Goal: Task Accomplishment & Management: Use online tool/utility

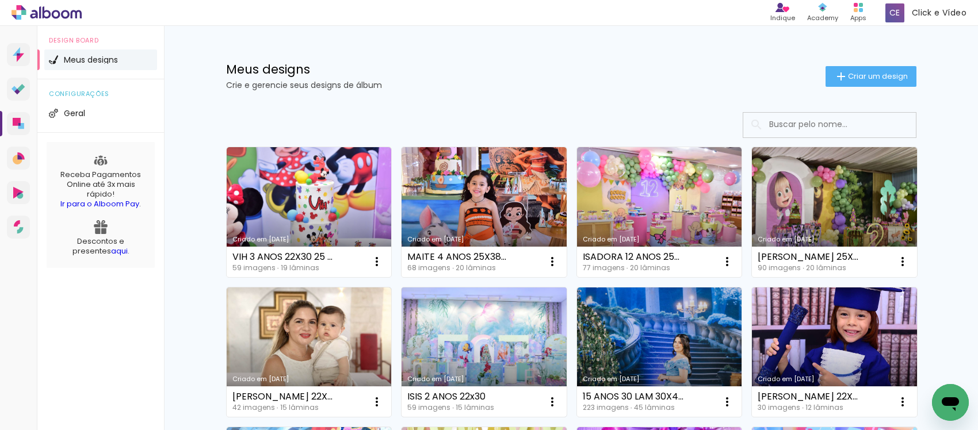
click at [437, 337] on link "Criado em [DATE]" at bounding box center [484, 353] width 165 height 130
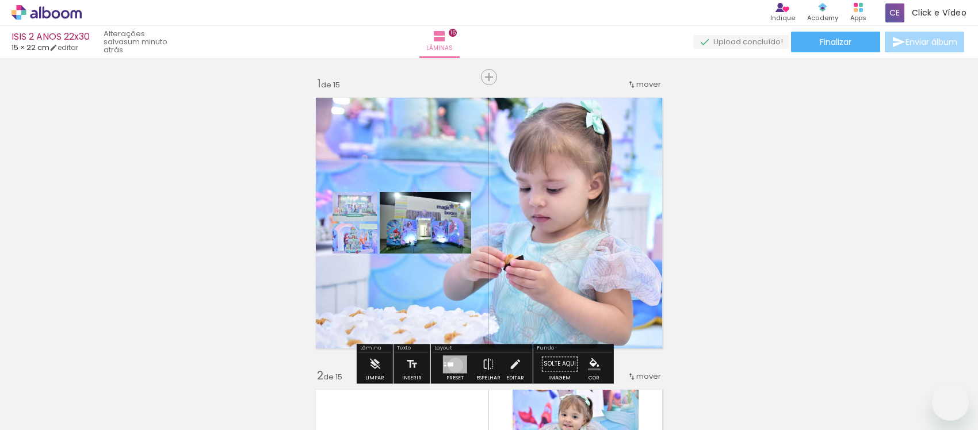
click at [453, 356] on div at bounding box center [455, 365] width 24 height 18
click at [0, 0] on div "Confirmar Cancelar" at bounding box center [0, 0] width 0 height 0
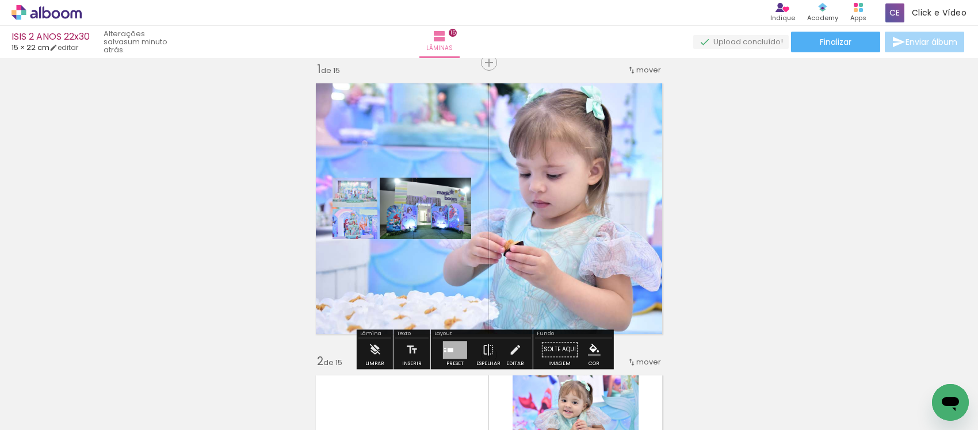
scroll to position [14, 0]
click at [451, 344] on div at bounding box center [455, 350] width 24 height 18
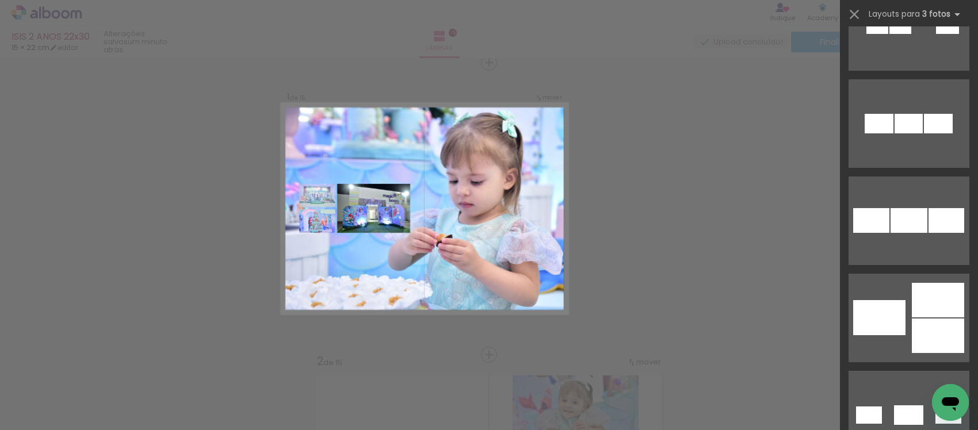
scroll to position [0, 0]
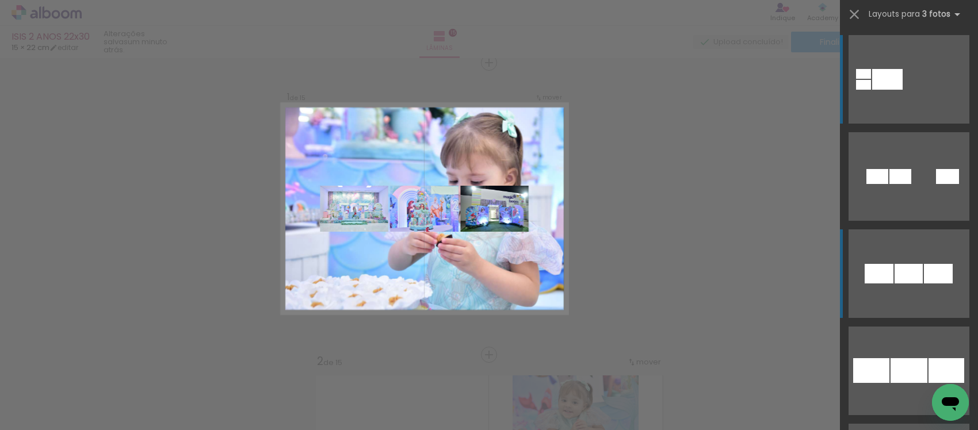
click at [873, 124] on quentale-layouter at bounding box center [909, 79] width 121 height 89
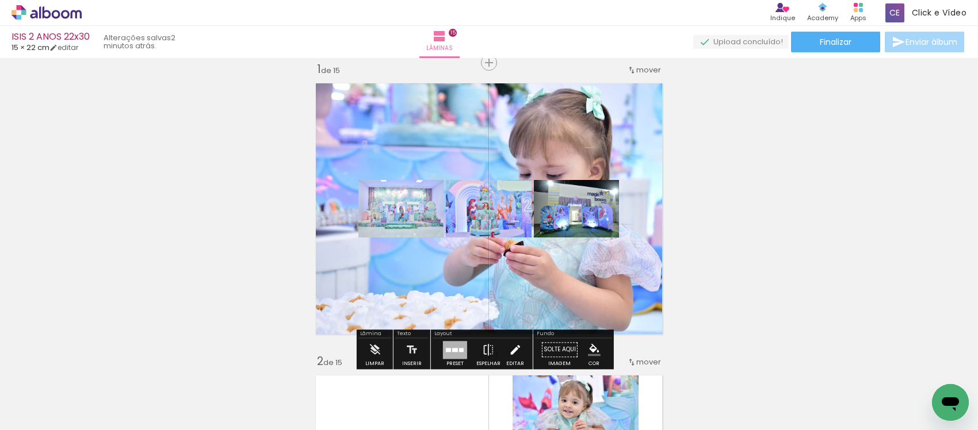
click at [516, 349] on iron-icon at bounding box center [515, 349] width 13 height 23
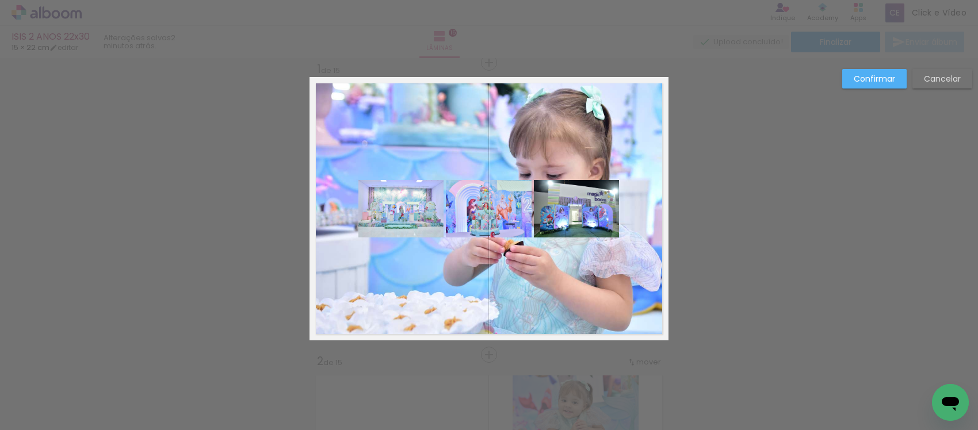
click at [388, 211] on quentale-photo at bounding box center [401, 209] width 85 height 58
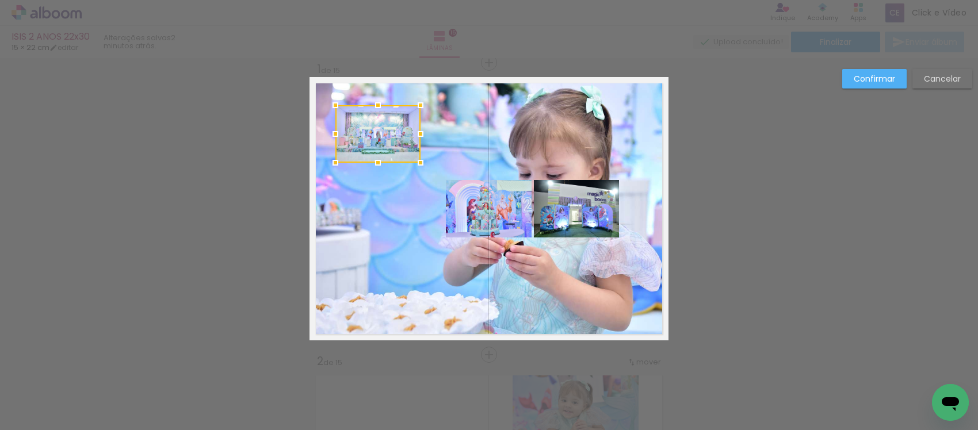
drag, startPoint x: 402, startPoint y: 217, endPoint x: 381, endPoint y: 148, distance: 71.5
click at [381, 148] on div at bounding box center [377, 134] width 85 height 58
click at [486, 216] on quentale-photo at bounding box center [489, 209] width 86 height 58
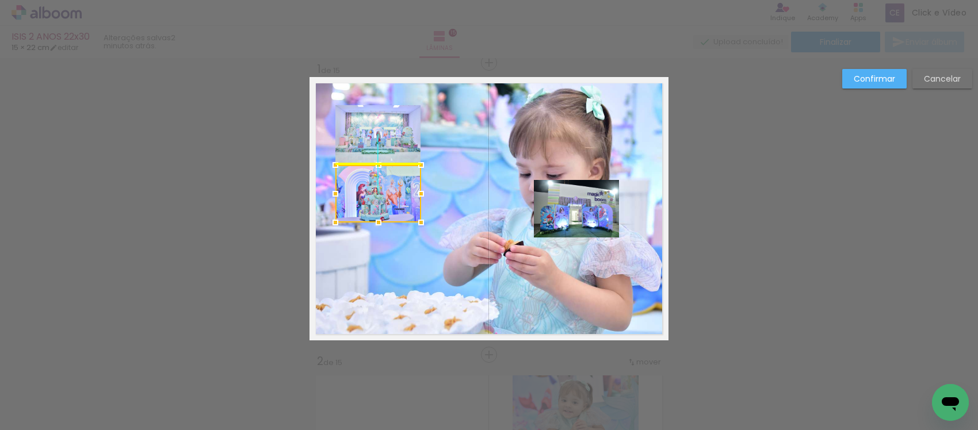
drag, startPoint x: 485, startPoint y: 218, endPoint x: 371, endPoint y: 191, distance: 117.0
click at [371, 191] on div at bounding box center [378, 194] width 86 height 58
click at [575, 218] on quentale-photo at bounding box center [576, 209] width 85 height 58
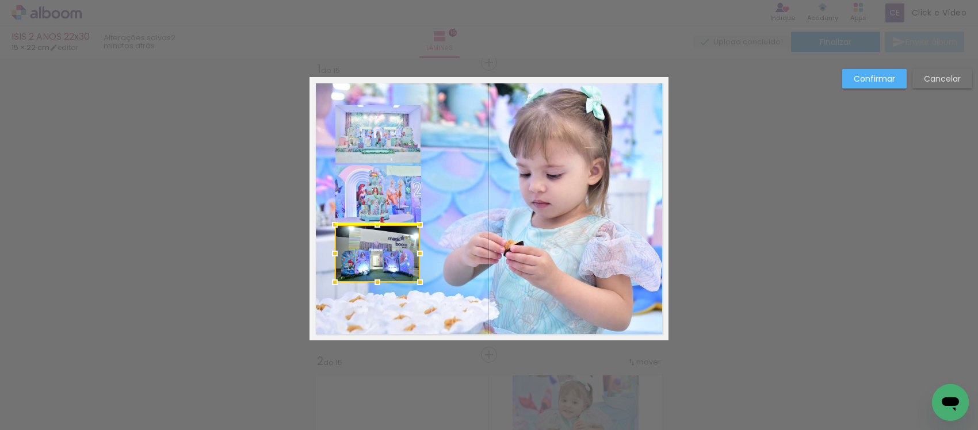
drag, startPoint x: 577, startPoint y: 208, endPoint x: 378, endPoint y: 253, distance: 204.2
click at [378, 253] on div at bounding box center [377, 254] width 85 height 58
click at [364, 153] on quentale-photo at bounding box center [377, 134] width 85 height 58
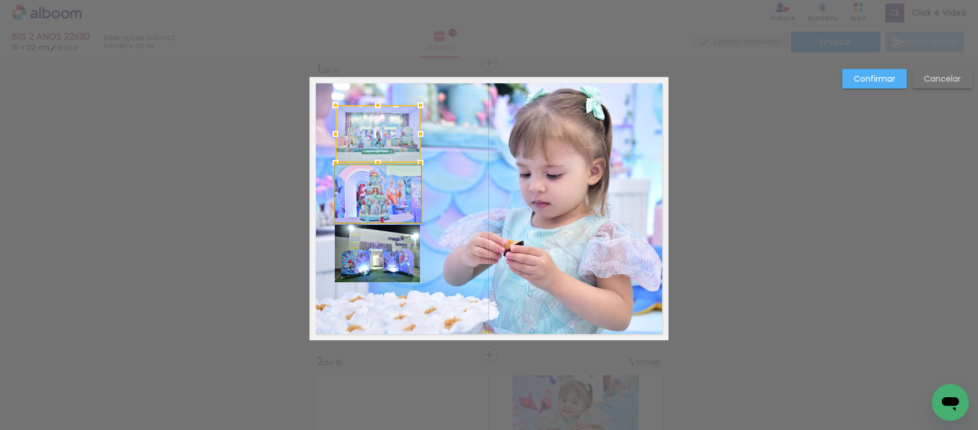
click at [363, 188] on quentale-photo at bounding box center [378, 194] width 86 height 58
click at [386, 257] on quentale-photo at bounding box center [377, 254] width 85 height 58
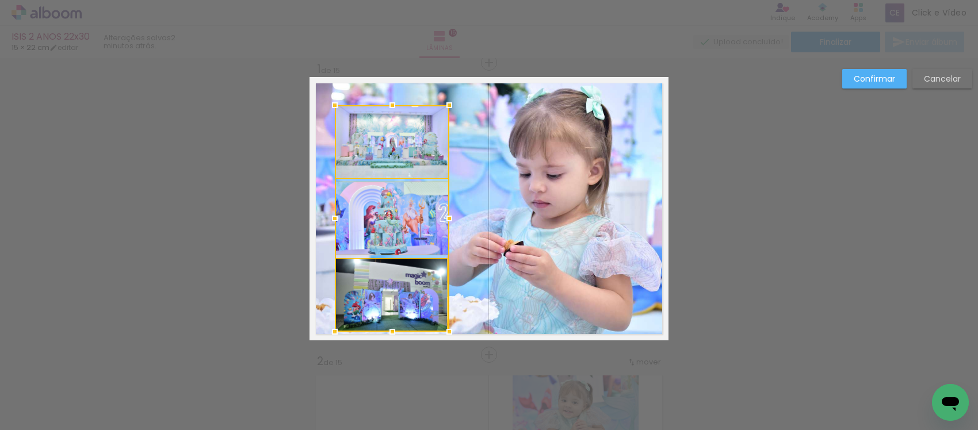
drag, startPoint x: 412, startPoint y: 280, endPoint x: 440, endPoint y: 329, distance: 56.5
click at [440, 329] on div at bounding box center [449, 332] width 23 height 23
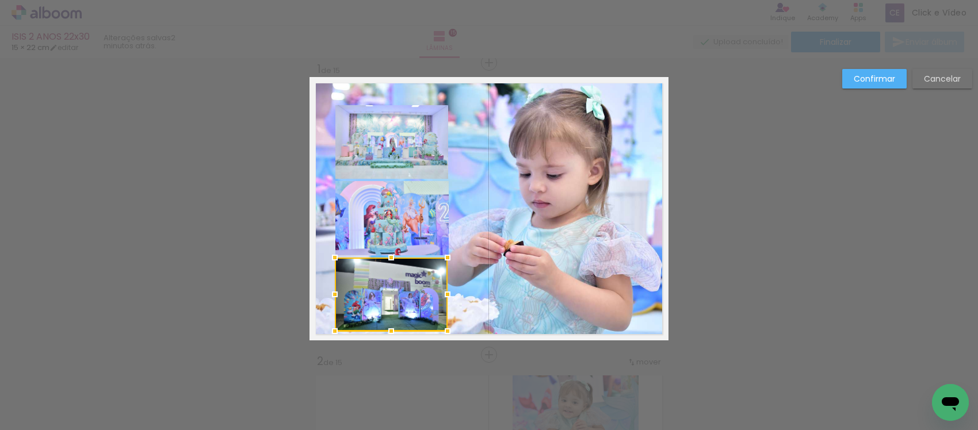
click at [380, 170] on quentale-photo at bounding box center [391, 142] width 113 height 74
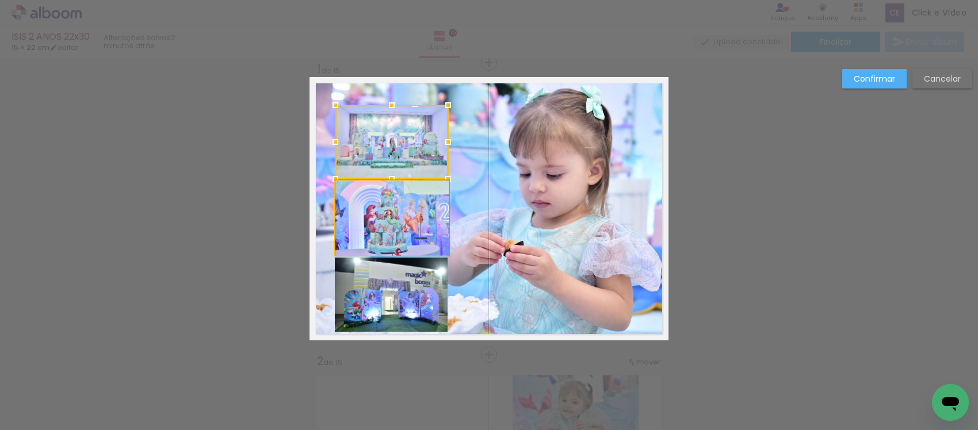
click at [365, 218] on quentale-photo at bounding box center [392, 218] width 114 height 74
click at [420, 301] on quentale-photo at bounding box center [391, 295] width 113 height 74
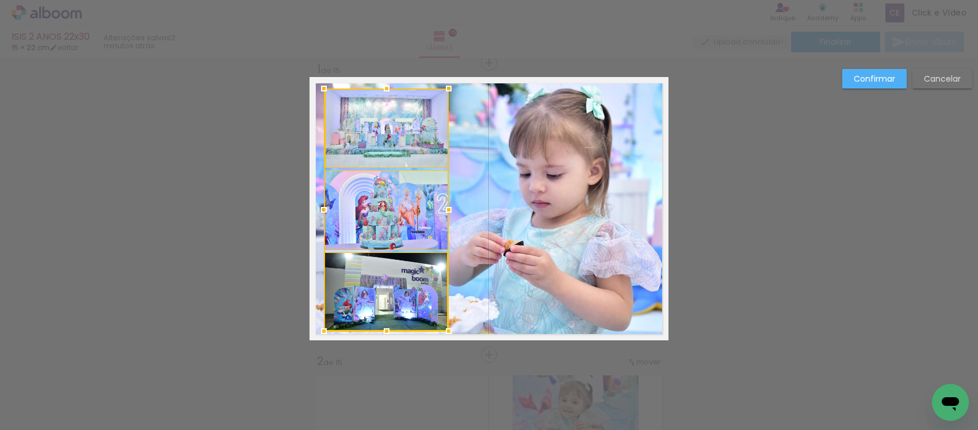
drag, startPoint x: 331, startPoint y: 110, endPoint x: 321, endPoint y: 93, distance: 20.0
click at [321, 93] on div at bounding box center [323, 88] width 23 height 23
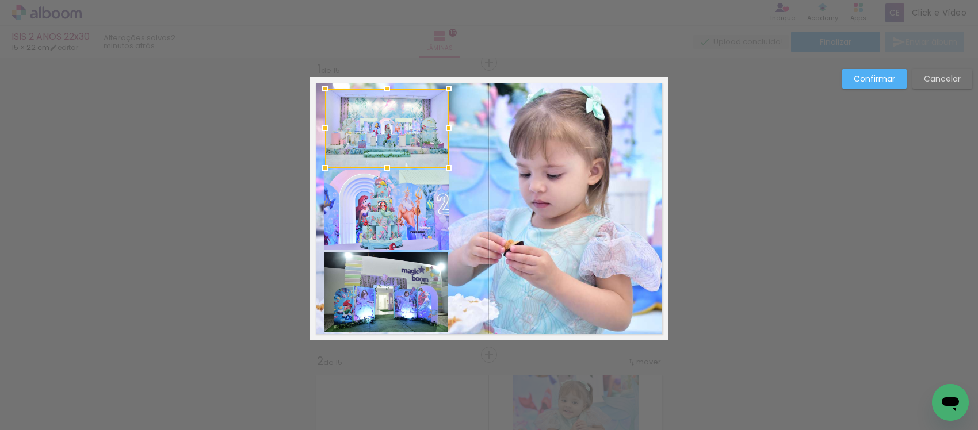
click at [390, 137] on div at bounding box center [387, 128] width 124 height 79
click at [392, 237] on quentale-photo at bounding box center [387, 210] width 124 height 80
click at [372, 298] on quentale-photo at bounding box center [386, 292] width 124 height 79
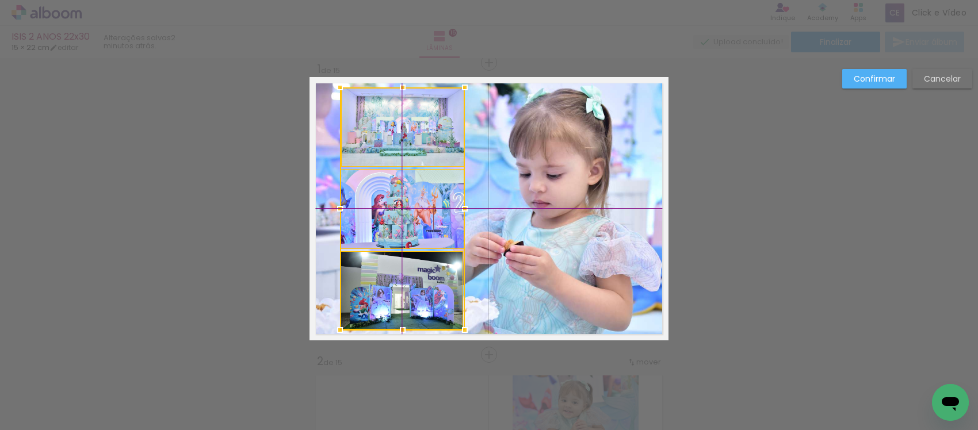
drag, startPoint x: 380, startPoint y: 209, endPoint x: 386, endPoint y: 205, distance: 7.2
click at [386, 205] on div at bounding box center [402, 208] width 125 height 243
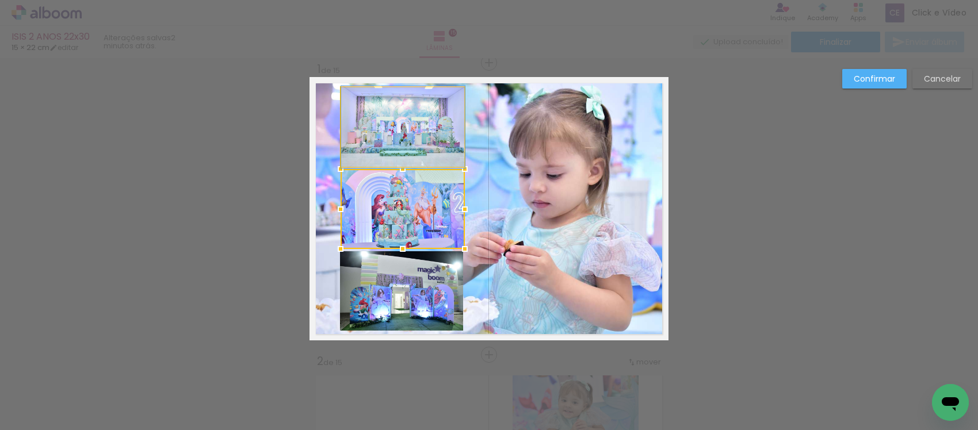
click at [409, 127] on quentale-photo at bounding box center [403, 126] width 124 height 79
click at [401, 197] on quentale-photo at bounding box center [403, 209] width 124 height 80
click at [430, 280] on quentale-photo at bounding box center [402, 290] width 124 height 79
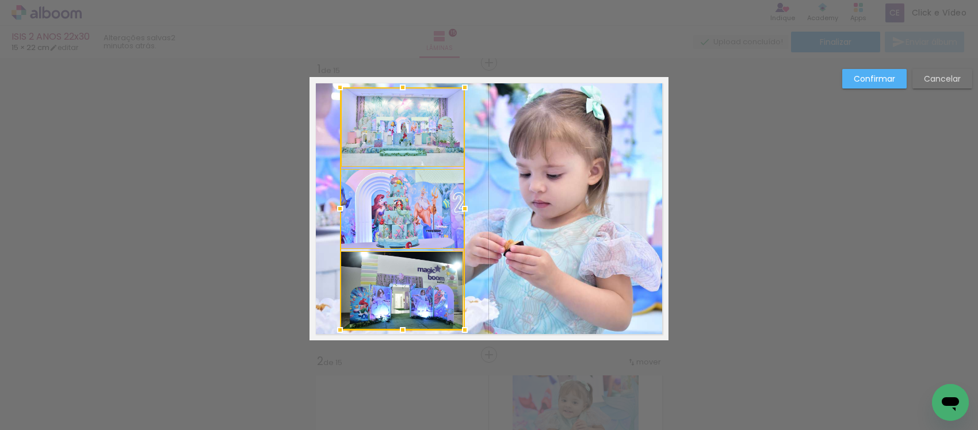
click at [421, 203] on div at bounding box center [402, 208] width 125 height 243
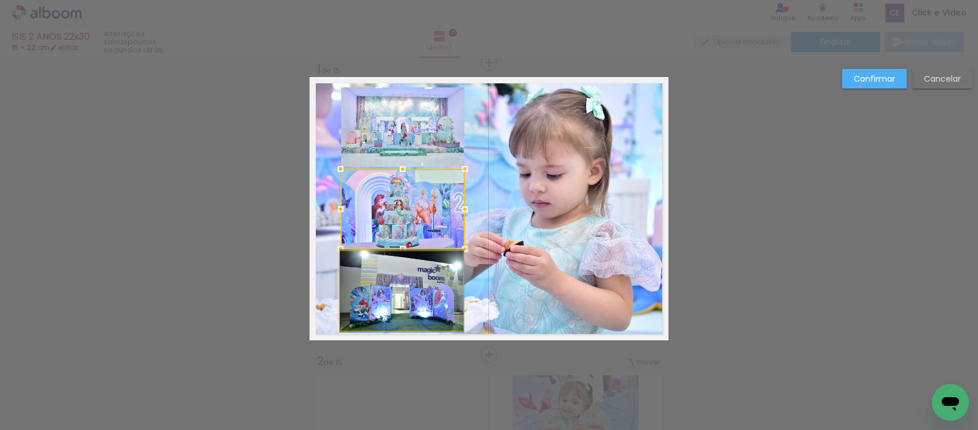
click at [376, 301] on quentale-photo at bounding box center [402, 290] width 124 height 79
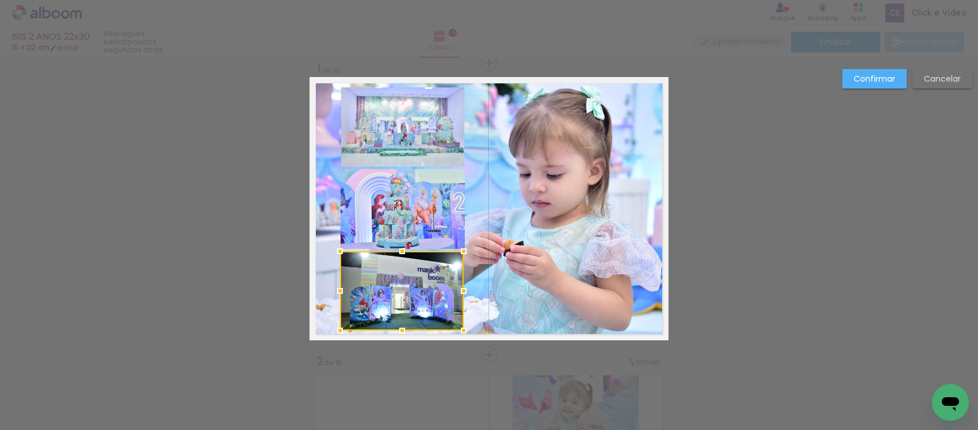
click at [443, 136] on quentale-photo at bounding box center [403, 126] width 124 height 79
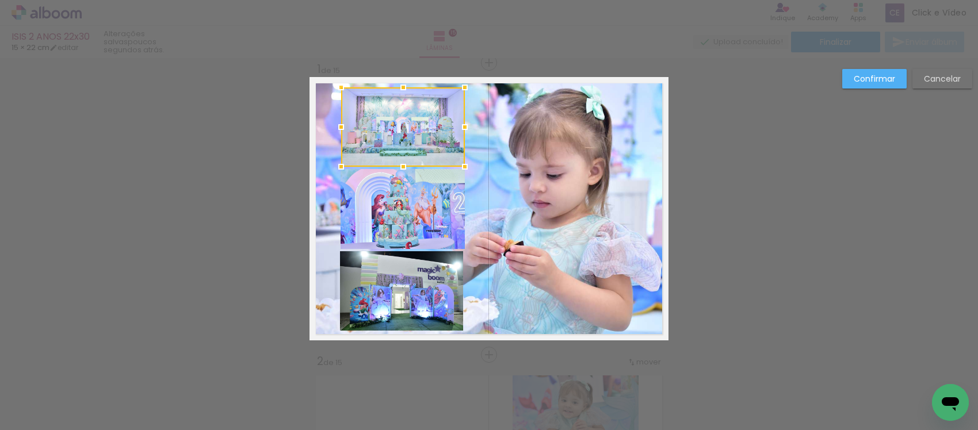
click at [425, 217] on quentale-photo at bounding box center [403, 209] width 124 height 80
click at [410, 269] on quentale-photo at bounding box center [402, 290] width 124 height 79
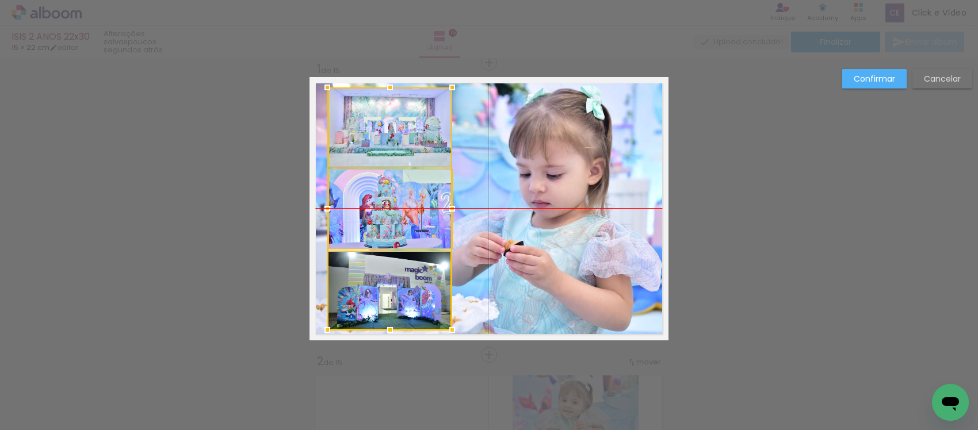
drag, startPoint x: 390, startPoint y: 217, endPoint x: 378, endPoint y: 219, distance: 12.2
click at [378, 219] on div at bounding box center [389, 208] width 125 height 243
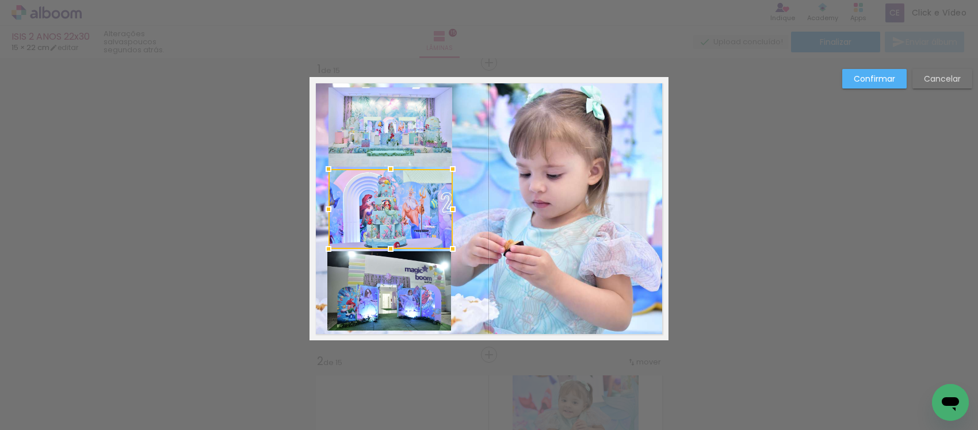
click at [400, 125] on quentale-photo at bounding box center [391, 126] width 124 height 79
click at [390, 202] on quentale-photo at bounding box center [391, 209] width 124 height 80
click at [403, 272] on quentale-photo at bounding box center [389, 290] width 124 height 79
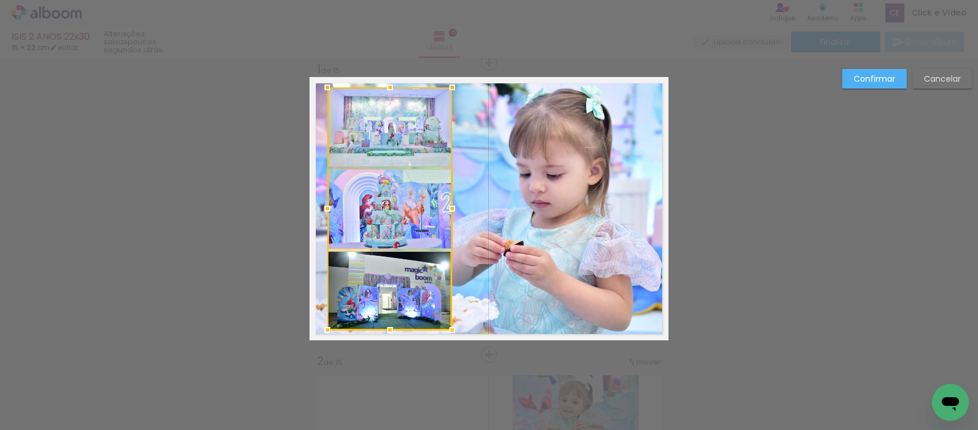
click at [0, 0] on slot "Confirmar" at bounding box center [0, 0] width 0 height 0
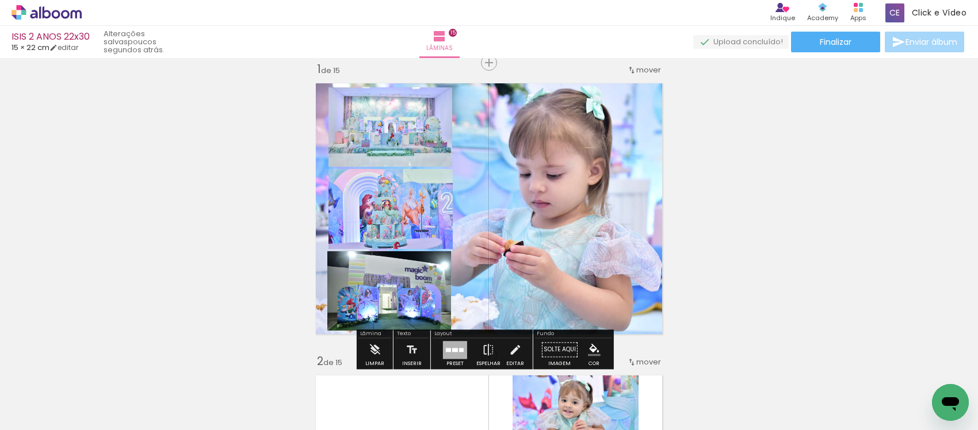
click at [544, 109] on quentale-layouter at bounding box center [489, 209] width 359 height 264
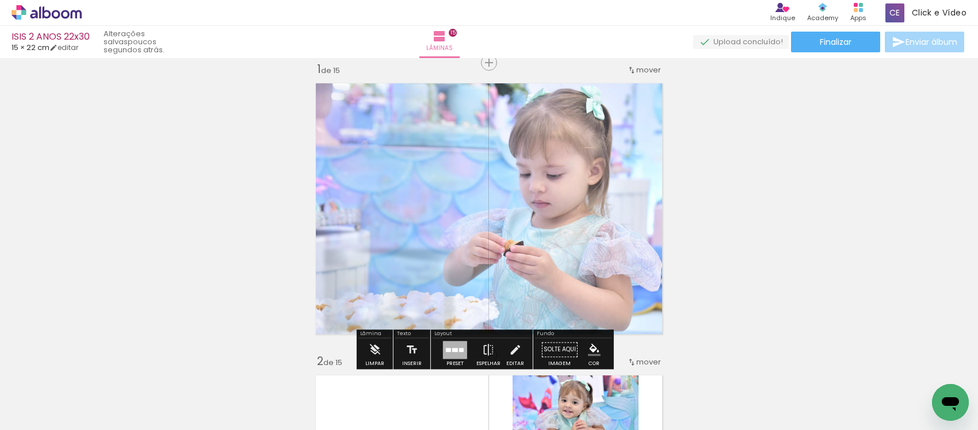
drag, startPoint x: 466, startPoint y: 107, endPoint x: 456, endPoint y: 110, distance: 10.2
type paper-slider "80"
click at [461, 110] on div at bounding box center [470, 106] width 18 height 18
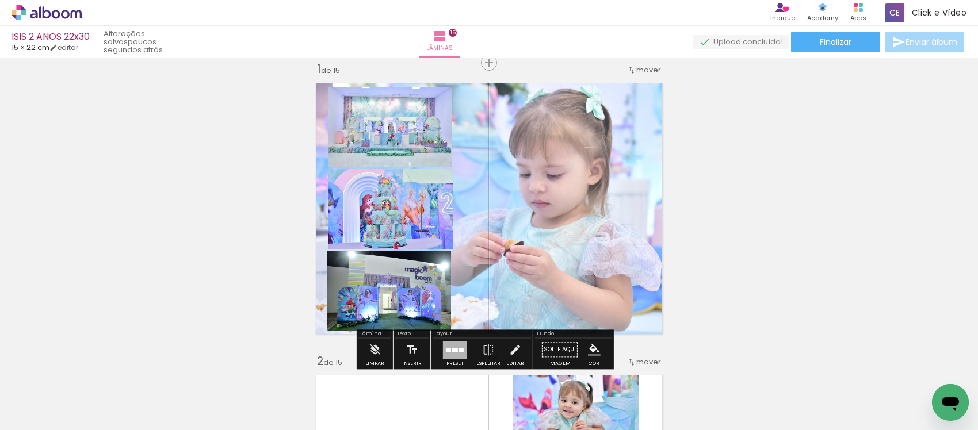
click at [395, 144] on quentale-photo at bounding box center [391, 126] width 124 height 79
click at [340, 142] on paper-item at bounding box center [342, 144] width 21 height 8
click at [334, 224] on paper-item at bounding box center [342, 226] width 21 height 8
click at [340, 310] on paper-item at bounding box center [341, 308] width 21 height 8
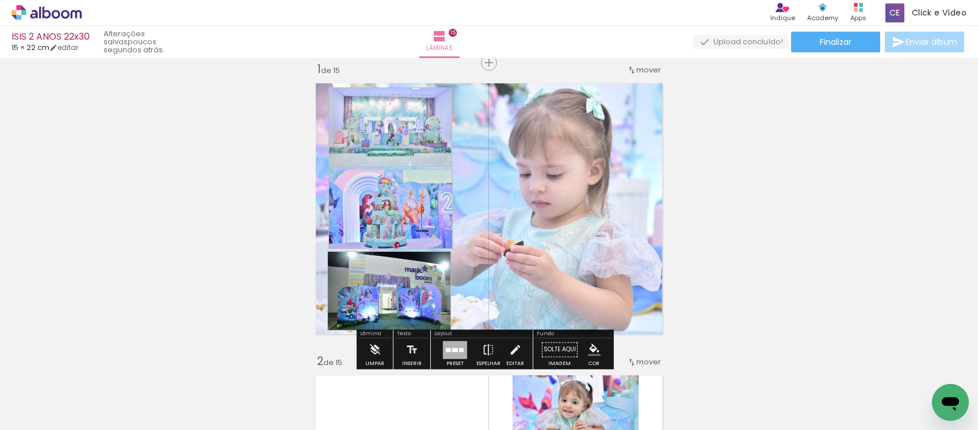
click at [338, 190] on iron-icon "color picker" at bounding box center [344, 190] width 14 height 11
click at [348, 88] on paper-item "#ffffff" at bounding box center [344, 92] width 12 height 12
click at [335, 123] on div at bounding box center [342, 118] width 14 height 12
click at [0, 0] on iron-icon "color picker" at bounding box center [0, 0] width 0 height 0
click at [0, 0] on paper-item "#ffffff" at bounding box center [0, 0] width 0 height 0
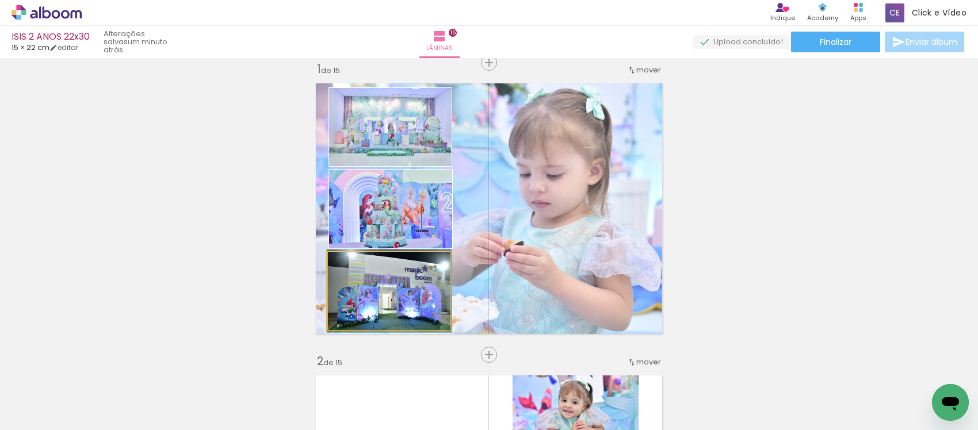
click at [341, 291] on quentale-photo at bounding box center [389, 290] width 124 height 79
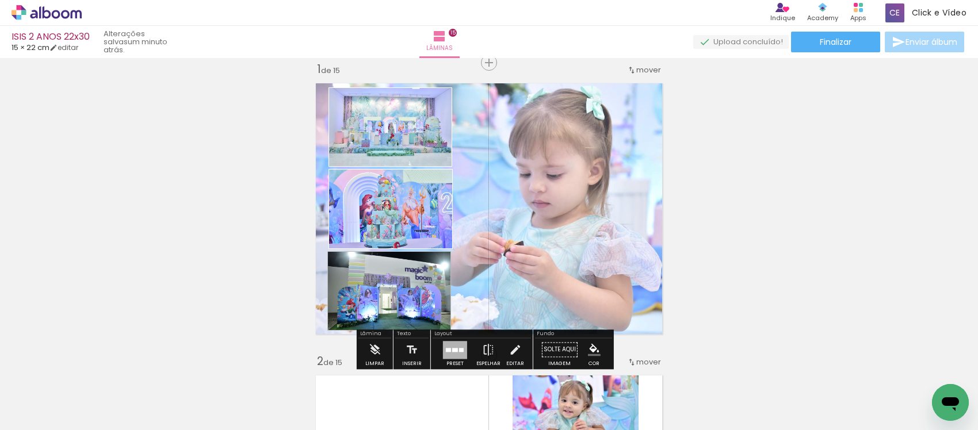
click at [0, 0] on iron-icon "color picker" at bounding box center [0, 0] width 0 height 0
click at [0, 0] on paper-item "#ffffff" at bounding box center [0, 0] width 0 height 0
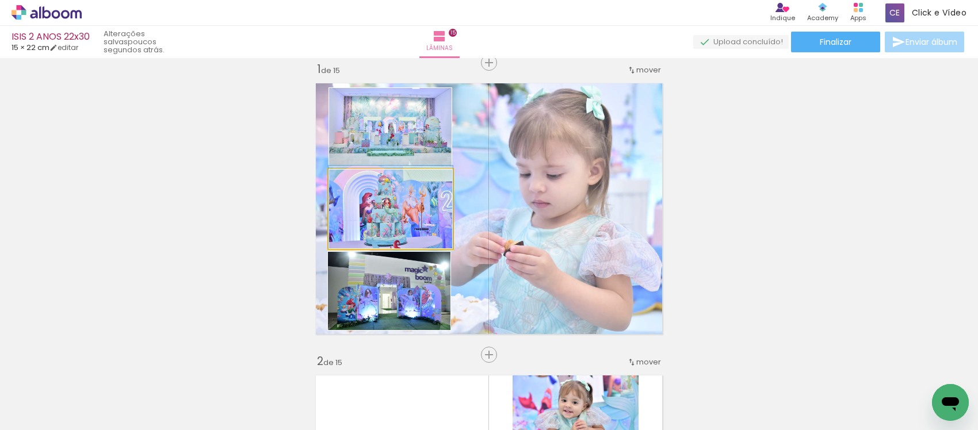
drag, startPoint x: 382, startPoint y: 220, endPoint x: 392, endPoint y: 217, distance: 11.5
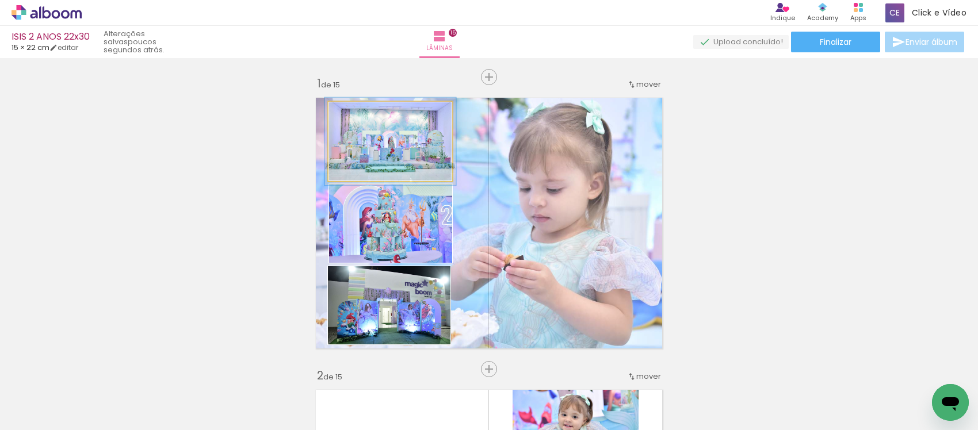
type paper-slider "106"
click at [349, 115] on div at bounding box center [358, 114] width 18 height 18
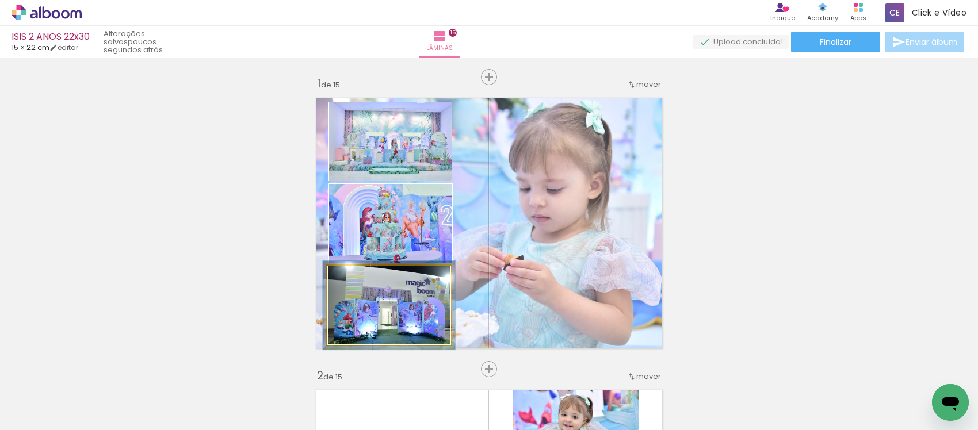
click at [352, 285] on div at bounding box center [357, 278] width 18 height 18
type paper-slider "110"
click at [355, 287] on div at bounding box center [359, 278] width 18 height 18
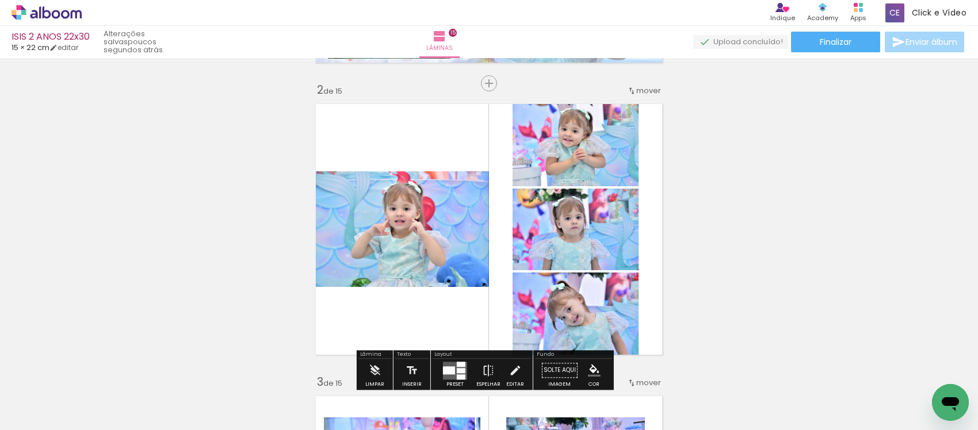
scroll to position [288, 0]
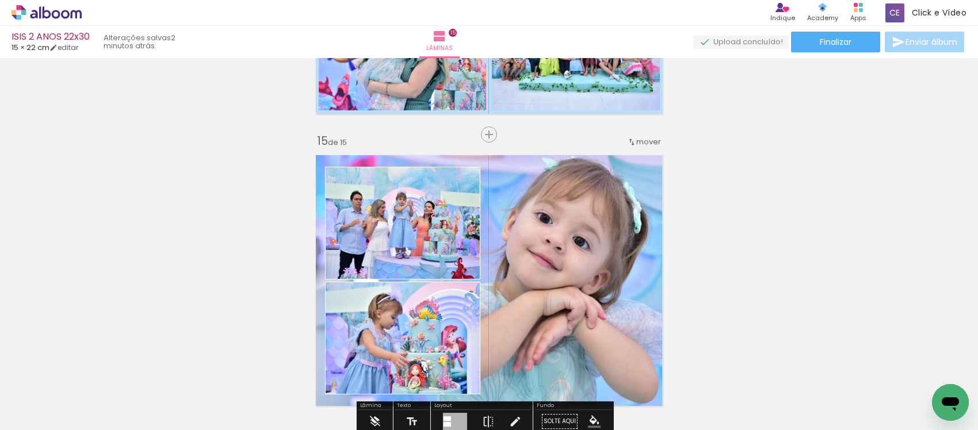
scroll to position [4107, 0]
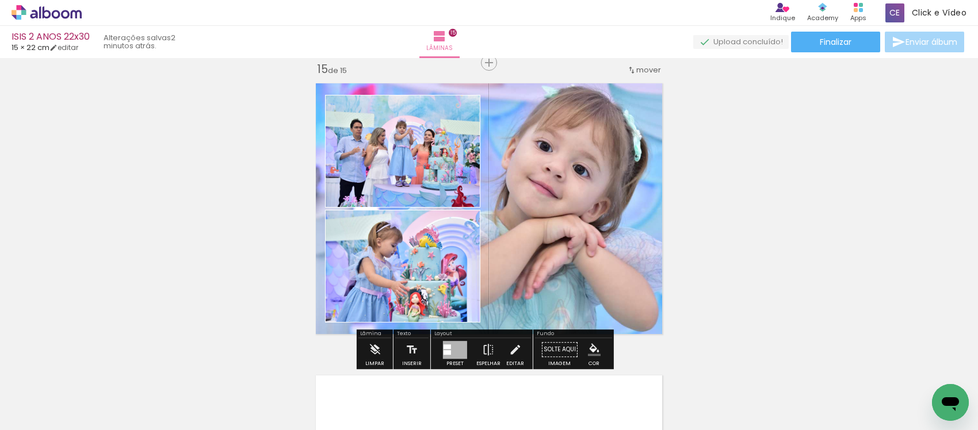
click at [580, 235] on quentale-layouter at bounding box center [489, 209] width 359 height 264
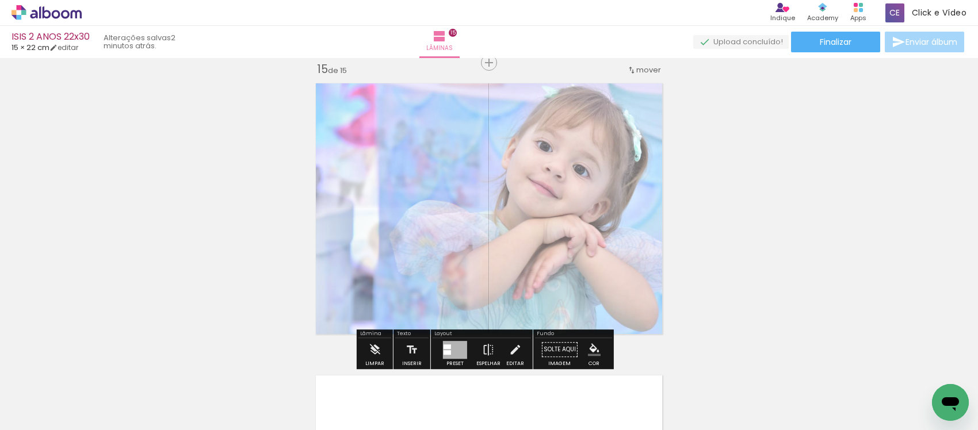
drag, startPoint x: 473, startPoint y: 102, endPoint x: 462, endPoint y: 109, distance: 12.9
type paper-slider "75"
click at [462, 109] on div at bounding box center [461, 106] width 7 height 7
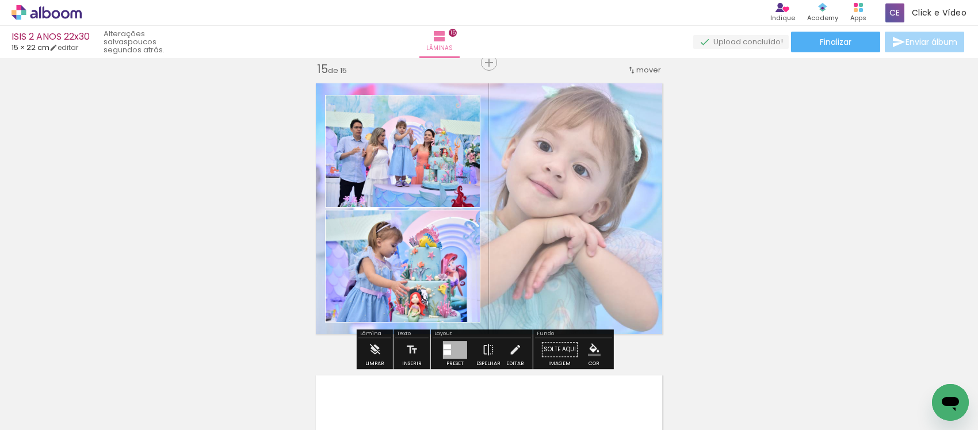
scroll to position [0, 3115]
click at [568, 220] on quentale-layouter at bounding box center [489, 209] width 359 height 264
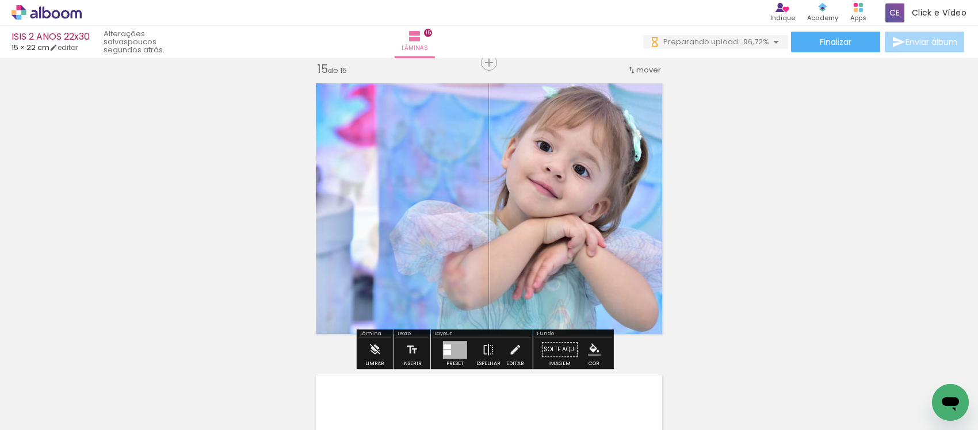
drag, startPoint x: 457, startPoint y: 104, endPoint x: 495, endPoint y: 121, distance: 41.4
click at [495, 121] on quentale-photo at bounding box center [489, 209] width 359 height 264
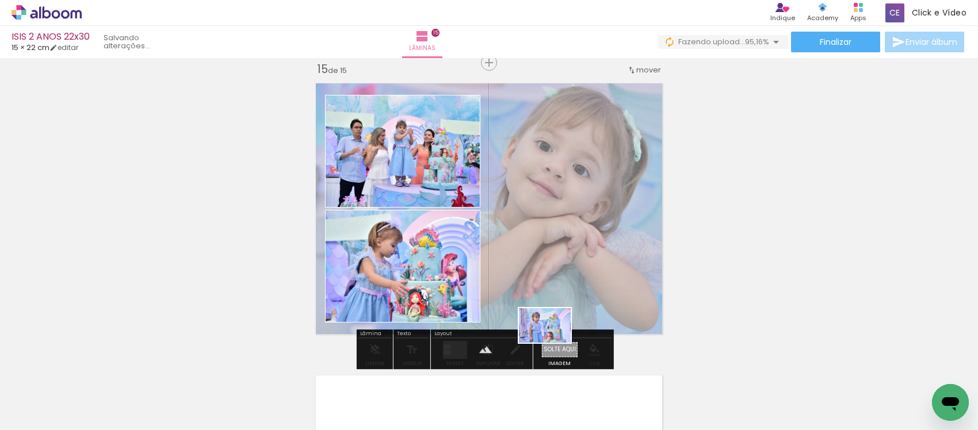
drag, startPoint x: 810, startPoint y: 403, endPoint x: 554, endPoint y: 343, distance: 263.0
click at [554, 343] on quentale-workspace at bounding box center [489, 215] width 978 height 430
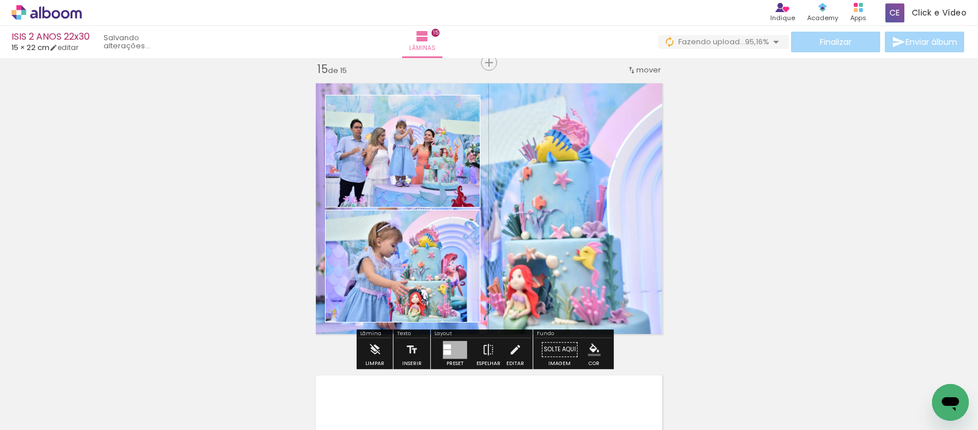
click at [509, 348] on iron-icon at bounding box center [515, 349] width 13 height 23
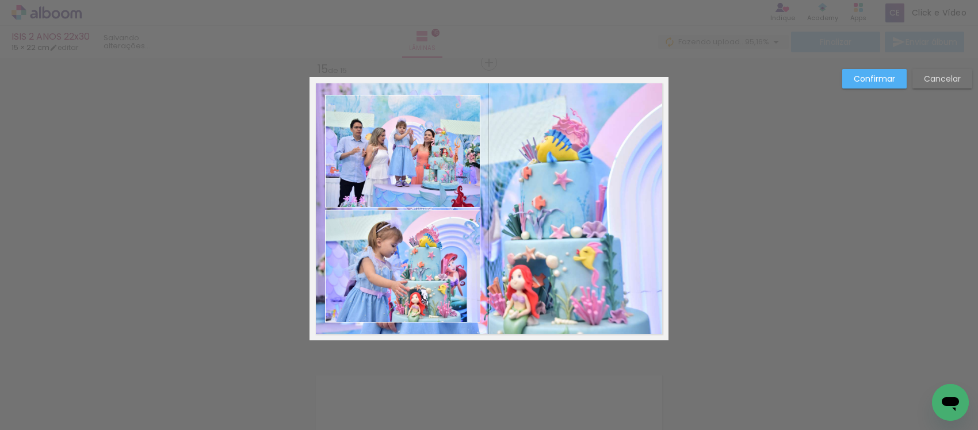
click at [398, 163] on quentale-photo at bounding box center [402, 151] width 155 height 112
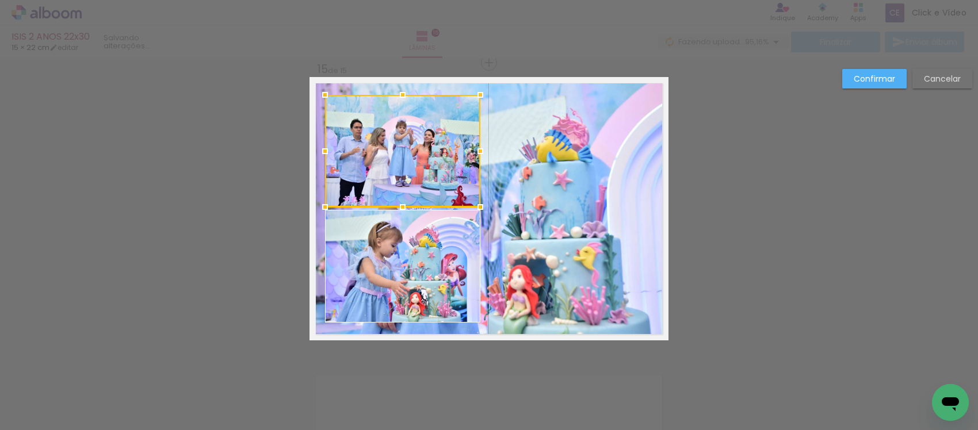
click at [407, 225] on quentale-photo at bounding box center [402, 266] width 155 height 113
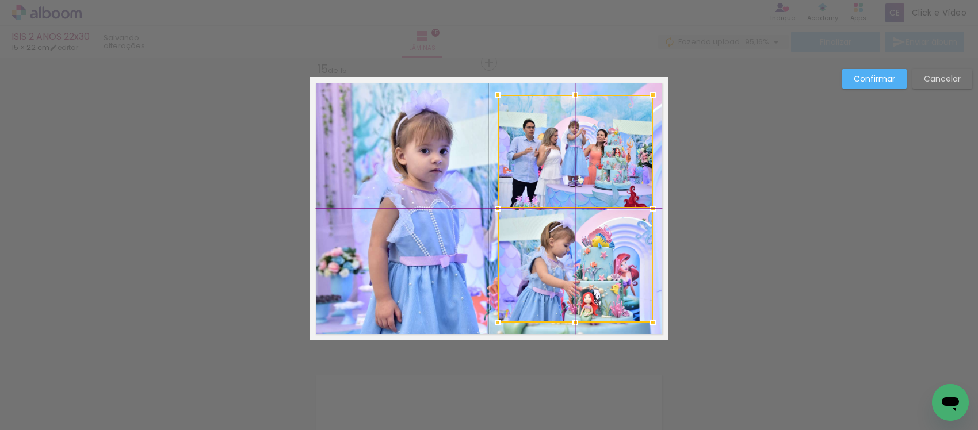
drag, startPoint x: 401, startPoint y: 262, endPoint x: 564, endPoint y: 253, distance: 163.1
click at [564, 253] on div at bounding box center [575, 209] width 155 height 228
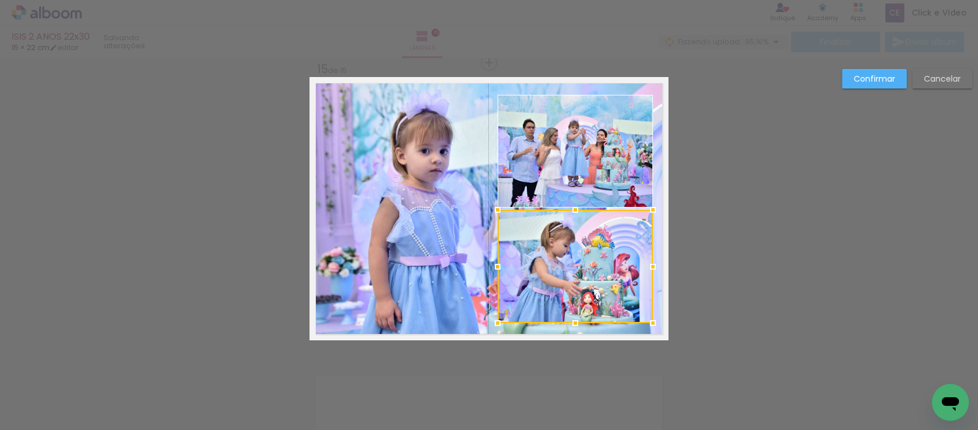
click at [0, 0] on slot "Confirmar" at bounding box center [0, 0] width 0 height 0
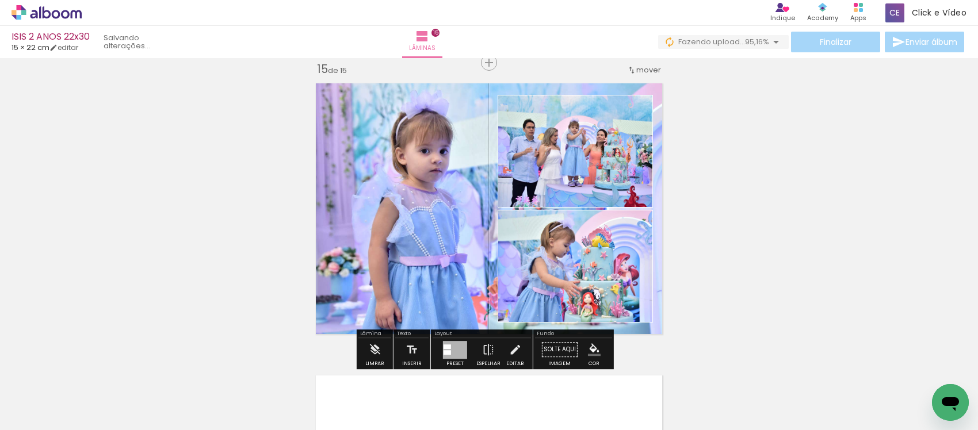
click at [444, 122] on quentale-layouter at bounding box center [489, 209] width 359 height 264
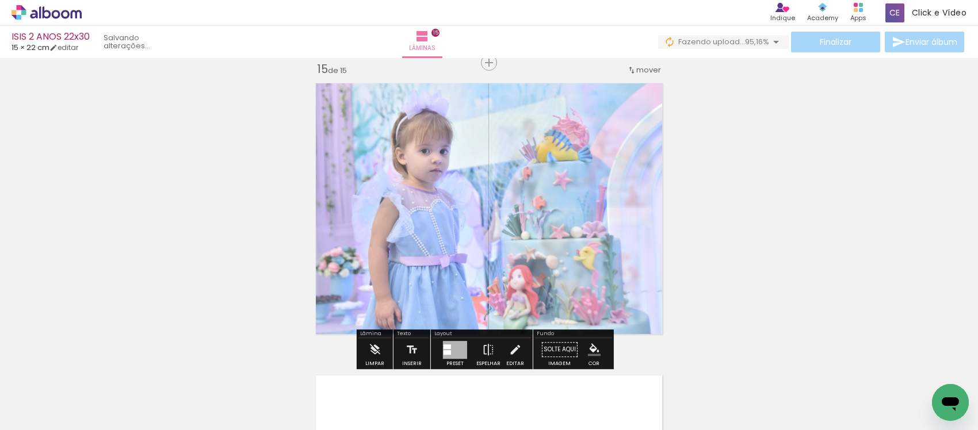
drag, startPoint x: 471, startPoint y: 105, endPoint x: 459, endPoint y: 110, distance: 12.9
type paper-slider "75"
click at [459, 110] on div at bounding box center [468, 106] width 18 height 18
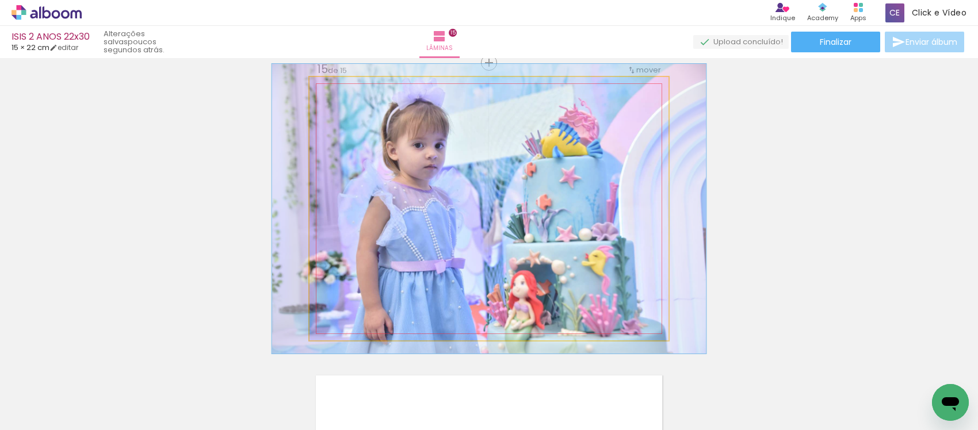
drag, startPoint x: 345, startPoint y: 102, endPoint x: 349, endPoint y: 107, distance: 6.1
type paper-slider "110"
click at [349, 107] on div at bounding box center [358, 106] width 18 height 18
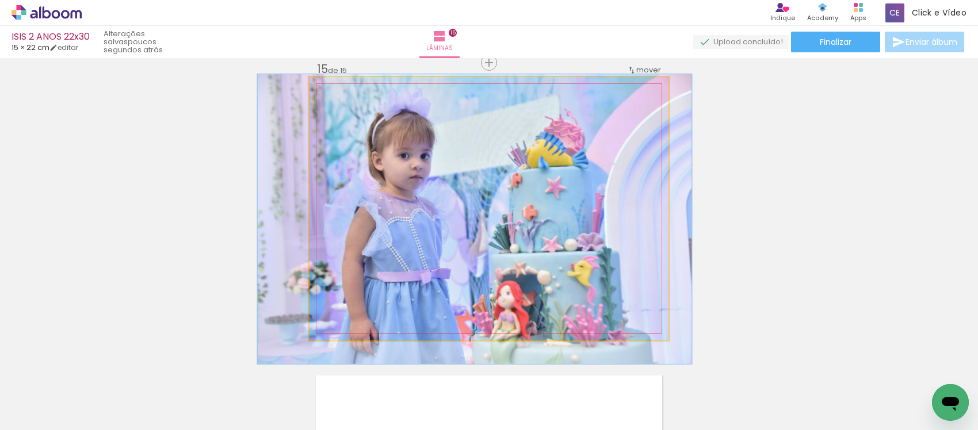
drag, startPoint x: 398, startPoint y: 207, endPoint x: 824, endPoint y: 214, distance: 425.9
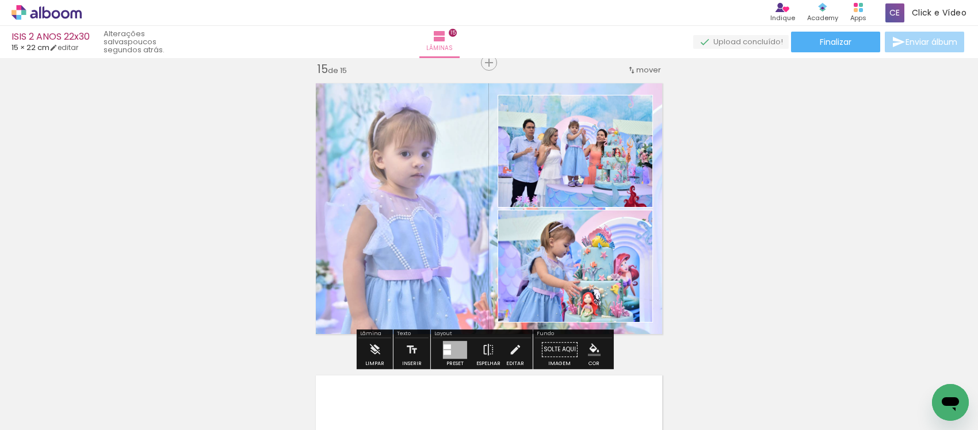
scroll to position [0, 3180]
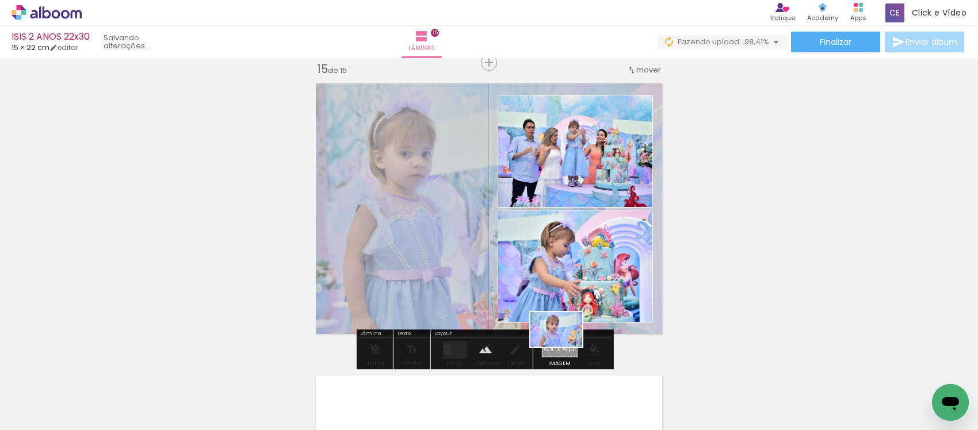
drag, startPoint x: 922, startPoint y: 392, endPoint x: 565, endPoint y: 347, distance: 360.2
click at [565, 347] on quentale-workspace at bounding box center [489, 215] width 978 height 430
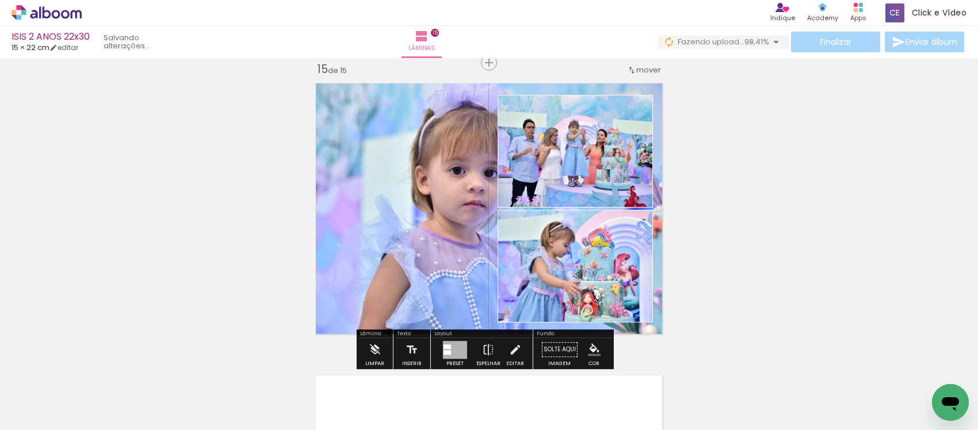
drag, startPoint x: 430, startPoint y: 217, endPoint x: 340, endPoint y: 202, distance: 92.1
click at [340, 202] on quentale-layouter at bounding box center [489, 209] width 359 height 264
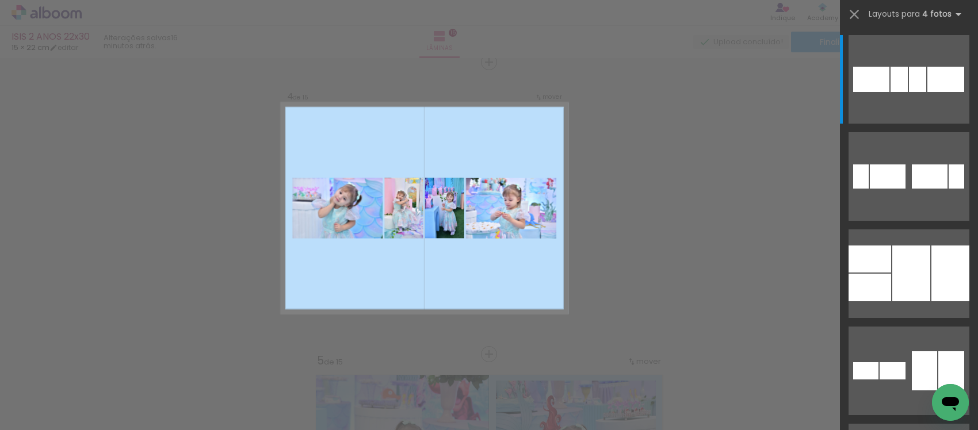
scroll to position [0, 358]
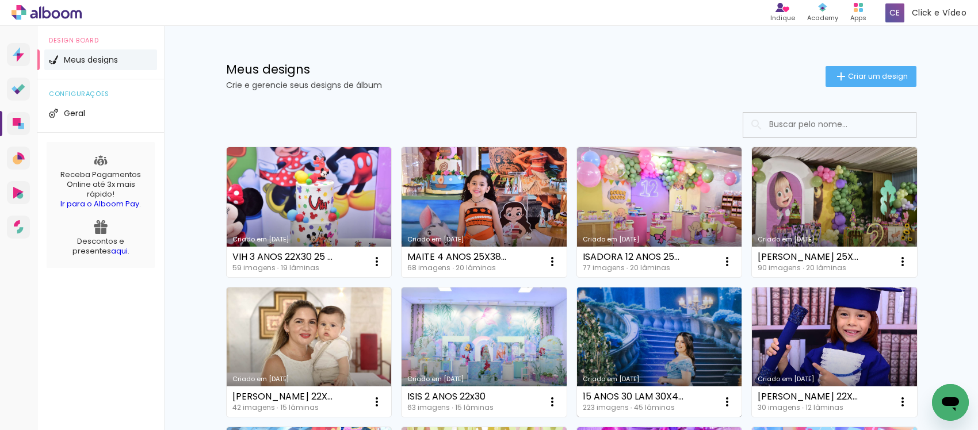
scroll to position [72, 0]
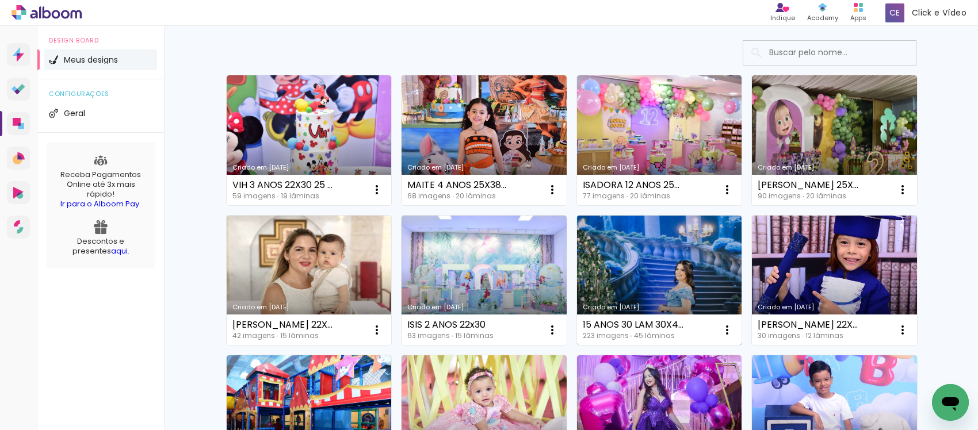
click at [636, 266] on link "Criado em [DATE]" at bounding box center [659, 281] width 165 height 130
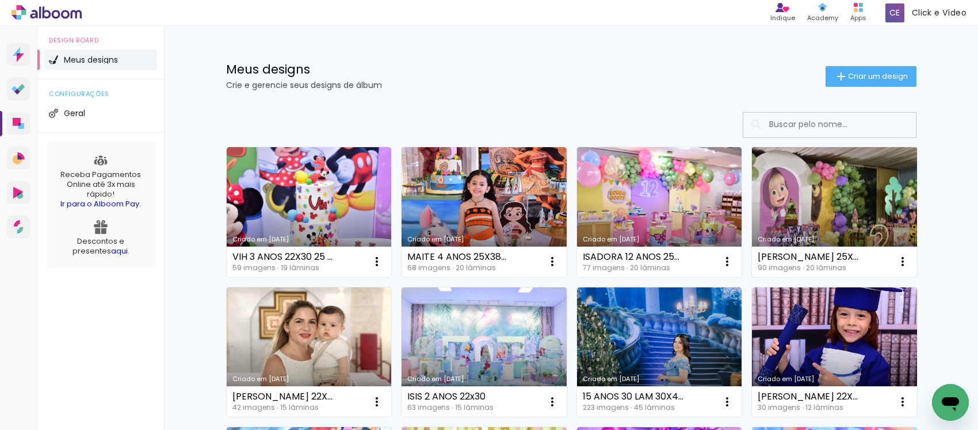
click at [813, 188] on link "Criado em [DATE]" at bounding box center [834, 212] width 165 height 130
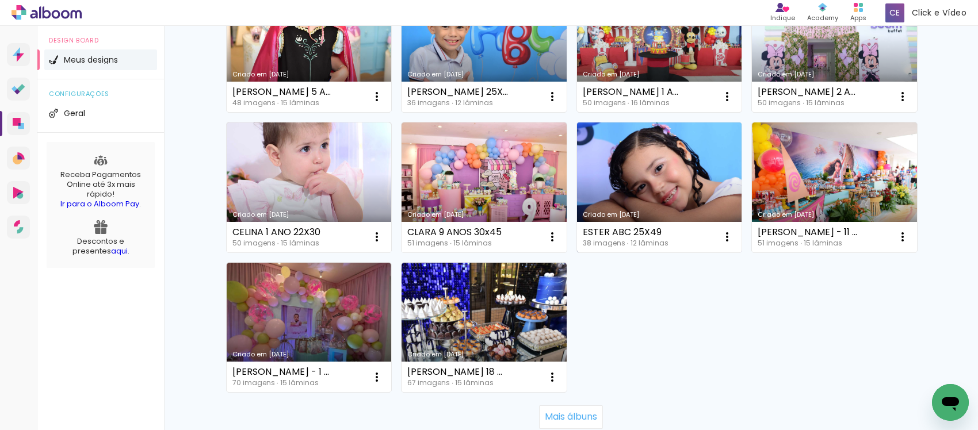
scroll to position [791, 0]
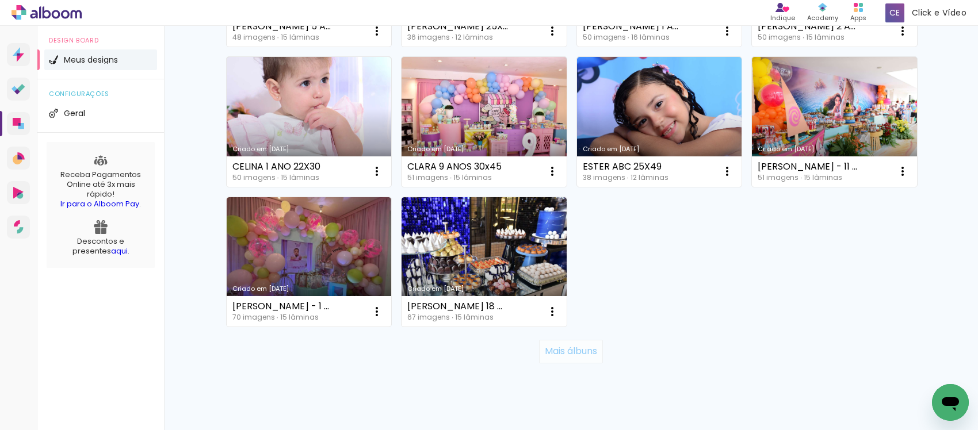
click at [562, 363] on paper-button "Mais álbuns" at bounding box center [571, 351] width 64 height 23
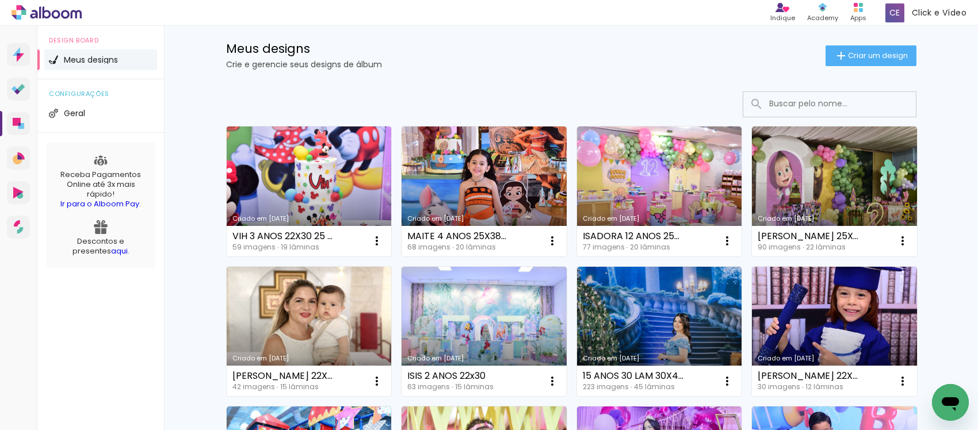
scroll to position [0, 0]
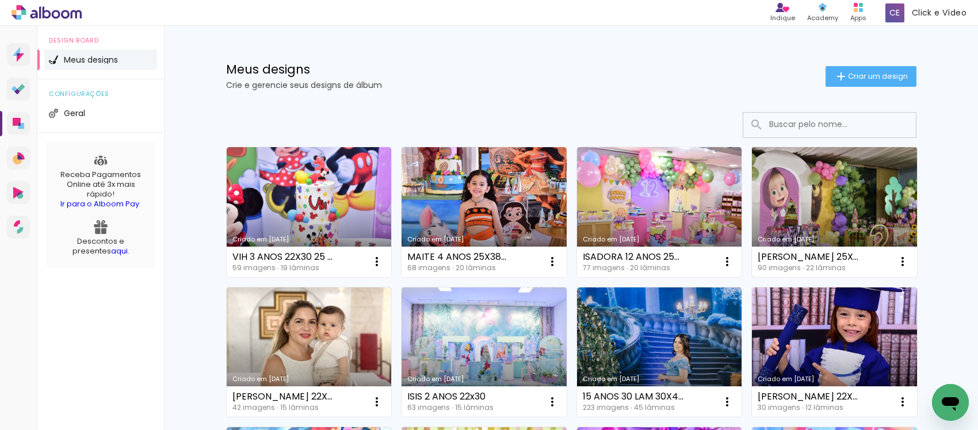
click at [825, 203] on link "Criado em [DATE]" at bounding box center [834, 212] width 165 height 130
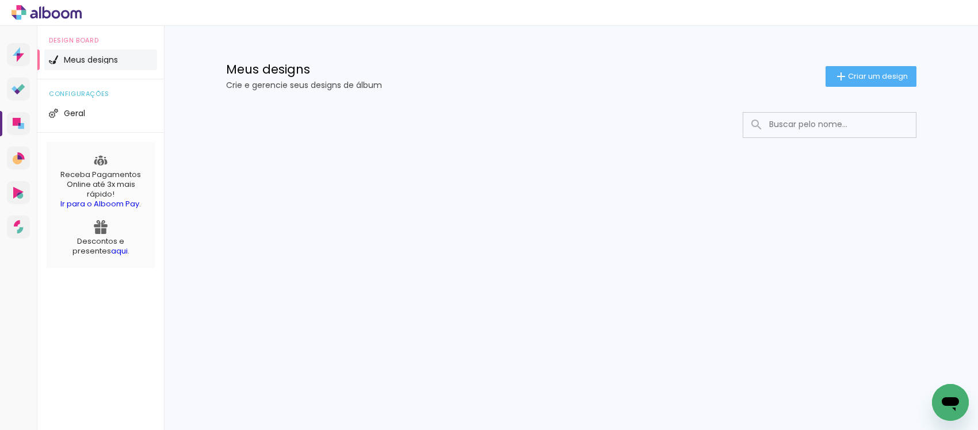
click at [810, 119] on input at bounding box center [846, 125] width 164 height 24
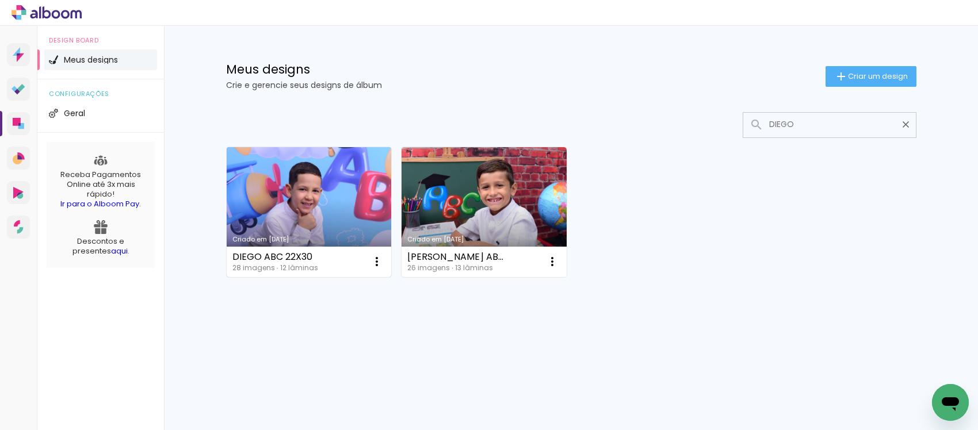
type input "DIEGO"
type paper-input "DIEGO"
click at [305, 199] on link "Criado em [DATE]" at bounding box center [309, 212] width 165 height 130
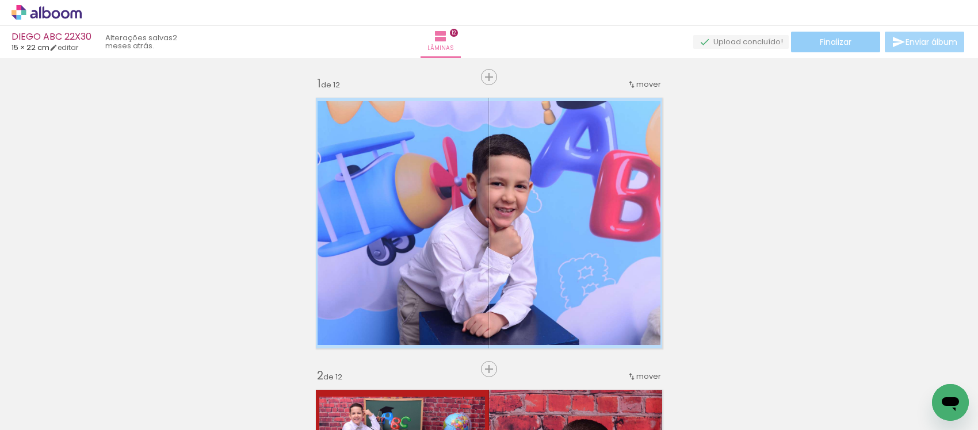
click at [820, 44] on span "Finalizar" at bounding box center [836, 42] width 32 height 8
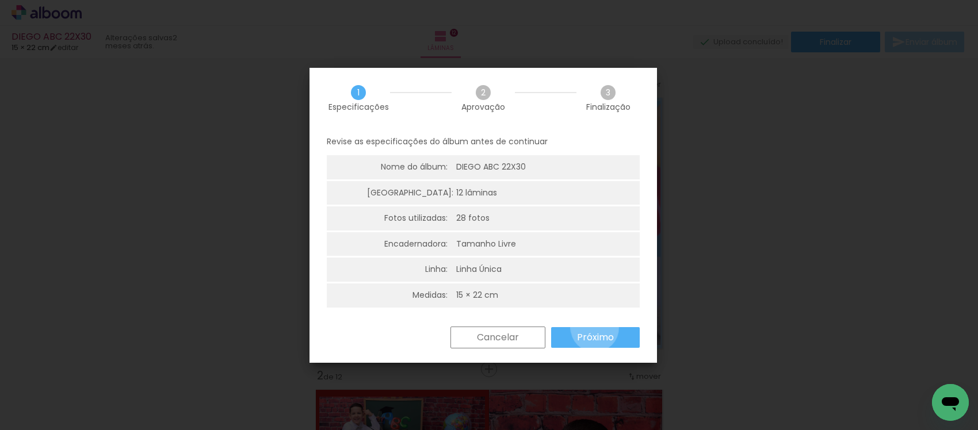
drag, startPoint x: 596, startPoint y: 328, endPoint x: 569, endPoint y: 307, distance: 34.4
click at [594, 328] on paper-button "Próximo" at bounding box center [595, 337] width 89 height 21
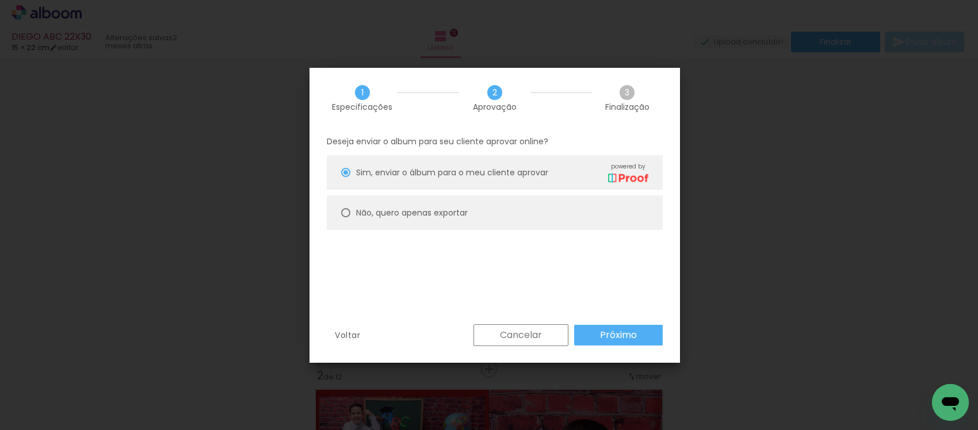
click at [513, 200] on paper-radio-button "Não, quero apenas exportar" at bounding box center [495, 213] width 336 height 35
type paper-radio-button "on"
click at [0, 0] on slot "Próximo" at bounding box center [0, 0] width 0 height 0
type input "Alta, 300 DPI"
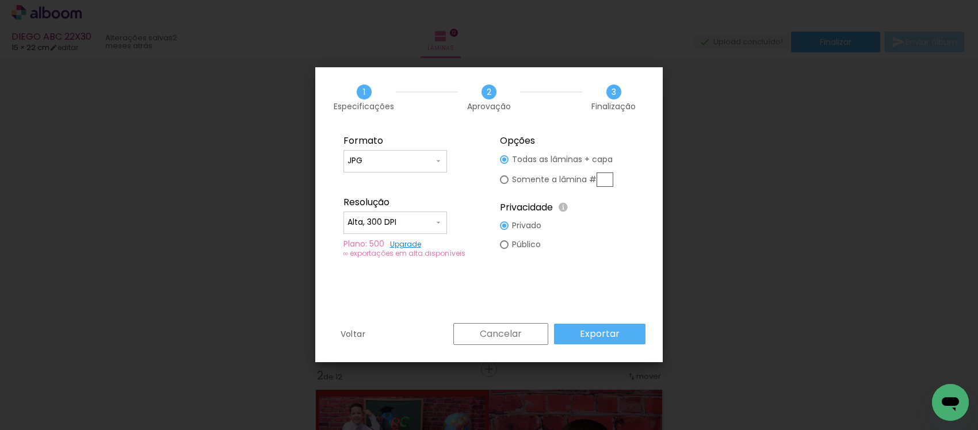
click at [0, 0] on slot "Exportar" at bounding box center [0, 0] width 0 height 0
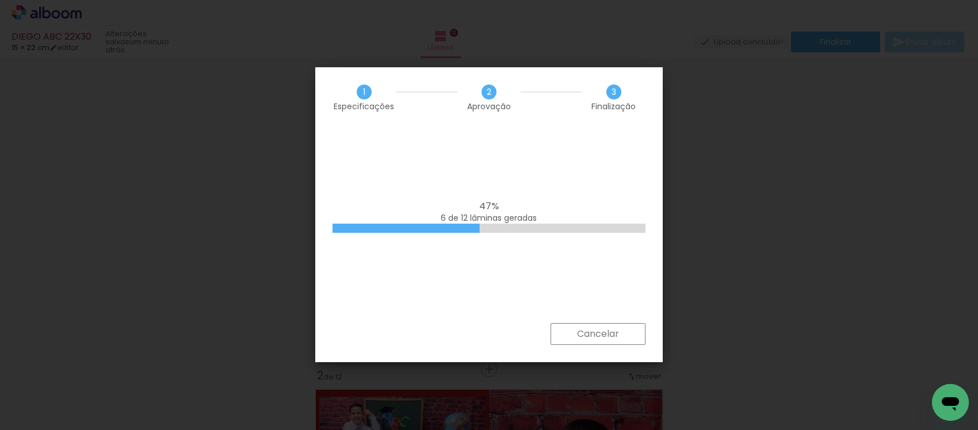
click at [0, 0] on slot "Cancelar" at bounding box center [0, 0] width 0 height 0
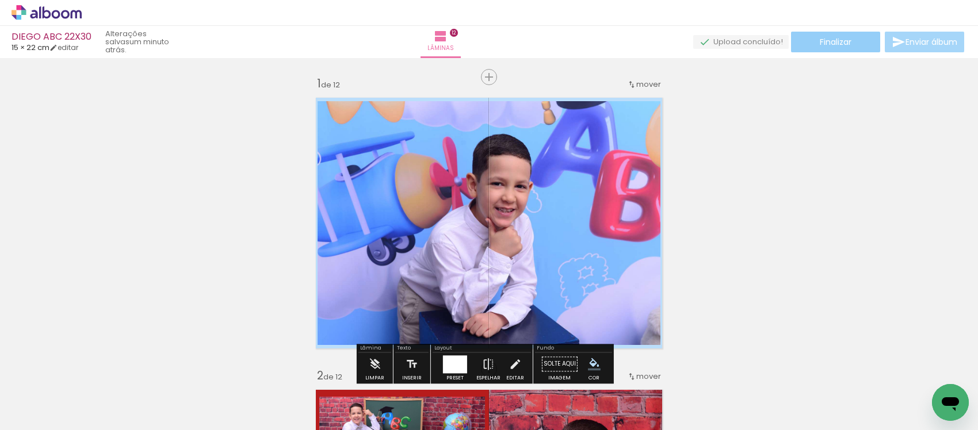
click at [827, 38] on span "Finalizar" at bounding box center [836, 42] width 32 height 8
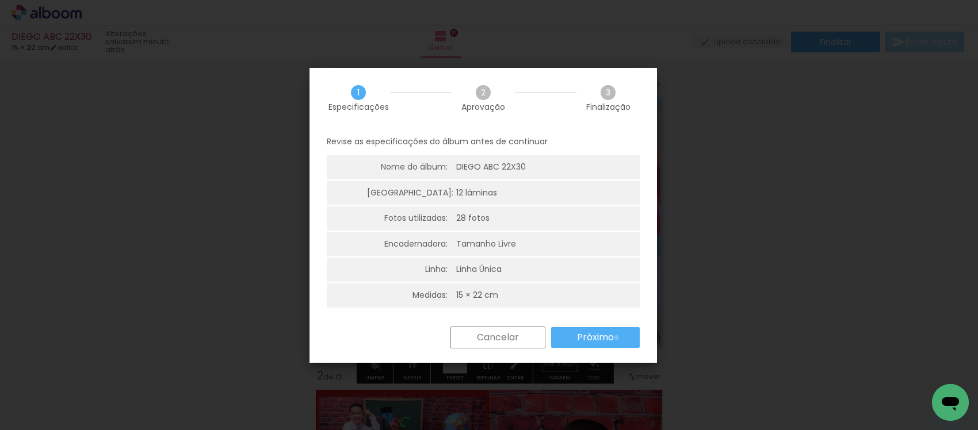
click at [617, 338] on paper-button "Próximo" at bounding box center [595, 337] width 89 height 21
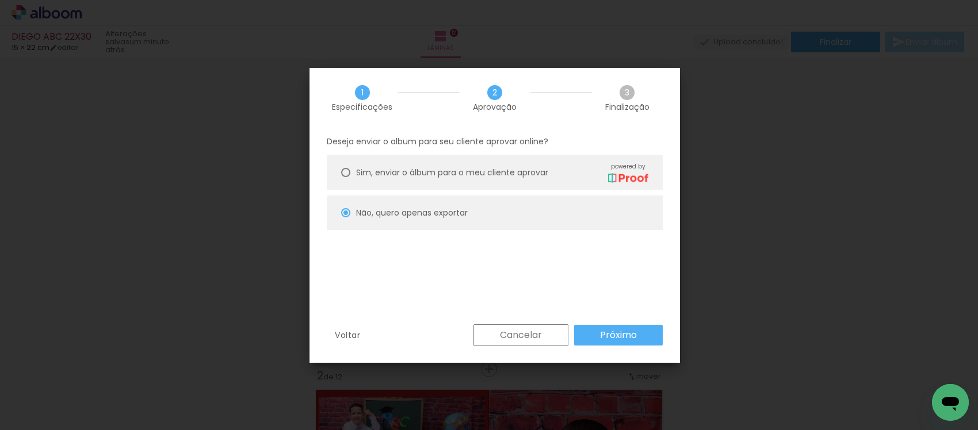
click at [591, 329] on paper-button "Próximo" at bounding box center [618, 335] width 89 height 21
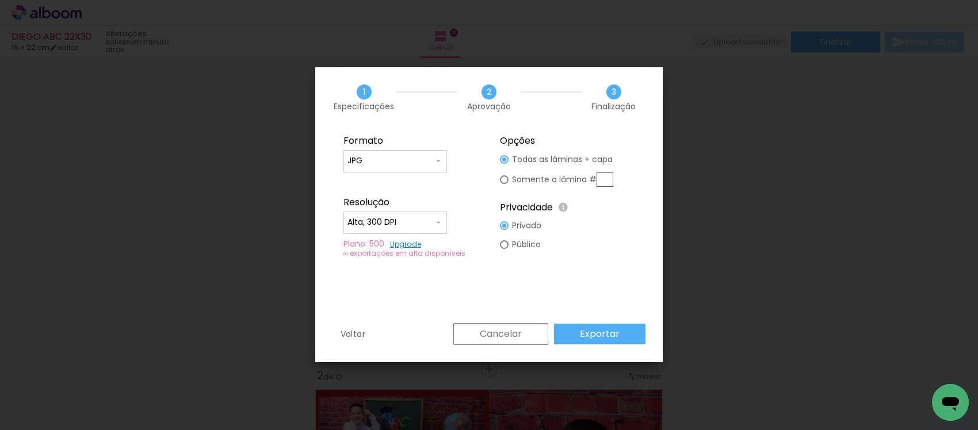
click at [0, 0] on slot "Exportar" at bounding box center [0, 0] width 0 height 0
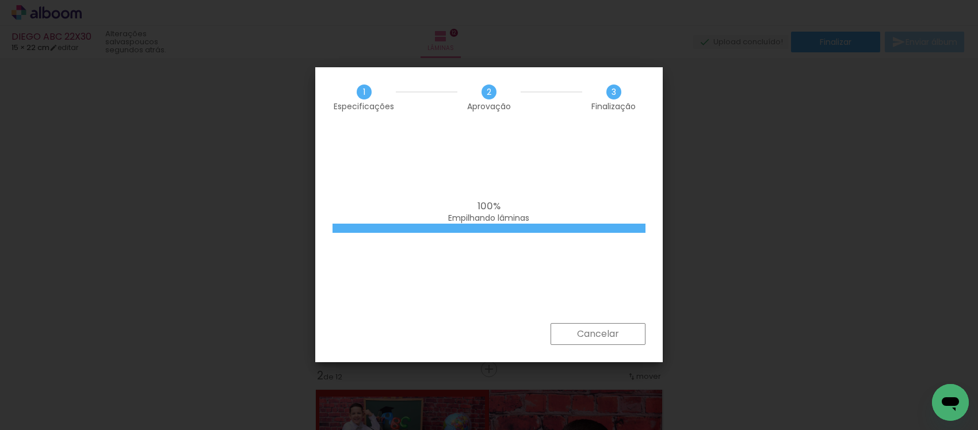
click at [501, 228] on div at bounding box center [489, 228] width 313 height 9
click at [556, 106] on div "1 Especificações 2 Aprovação 3 Finalização" at bounding box center [489, 97] width 348 height 60
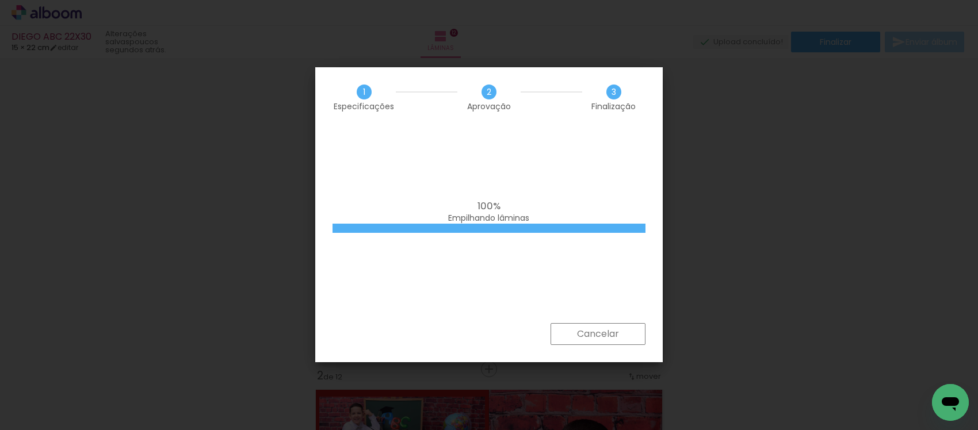
click at [556, 108] on div "1 Especificações 2 Aprovação 3 Finalização" at bounding box center [489, 97] width 348 height 60
click at [0, 0] on slot "Cancelar" at bounding box center [0, 0] width 0 height 0
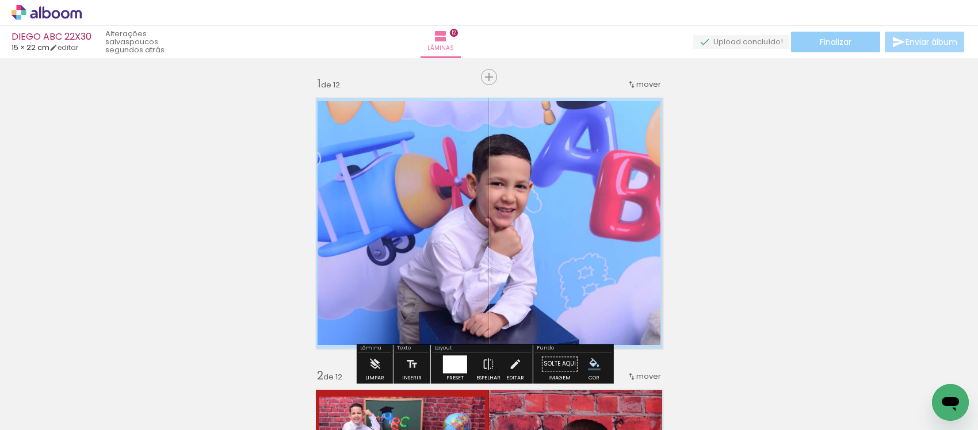
click at [814, 46] on paper-button "Finalizar" at bounding box center [835, 42] width 89 height 21
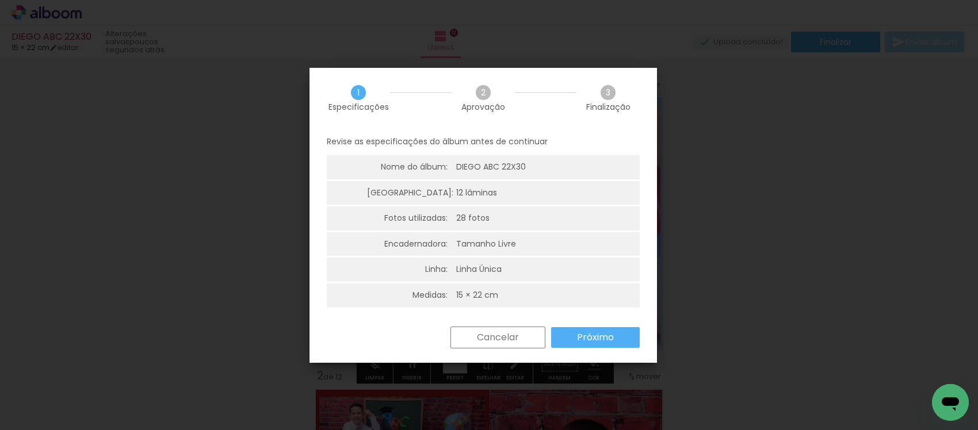
drag, startPoint x: 577, startPoint y: 337, endPoint x: 506, endPoint y: 266, distance: 99.7
click at [577, 337] on paper-button "Próximo" at bounding box center [595, 337] width 89 height 21
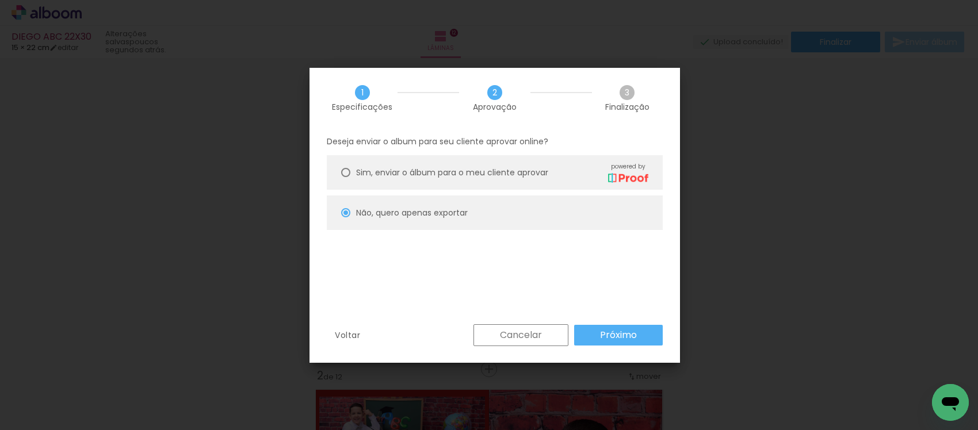
click at [636, 327] on paper-button "Próximo" at bounding box center [618, 335] width 89 height 21
type input "Alta, 300 DPI"
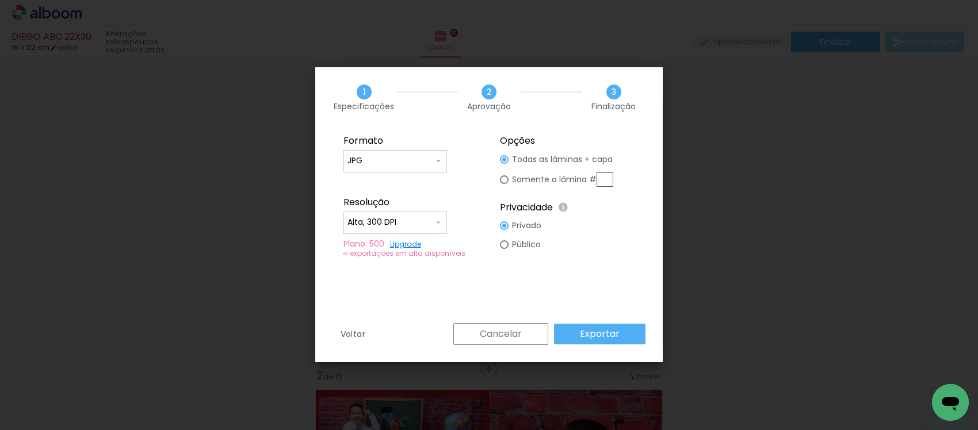
click at [624, 329] on paper-button "Exportar" at bounding box center [599, 334] width 91 height 21
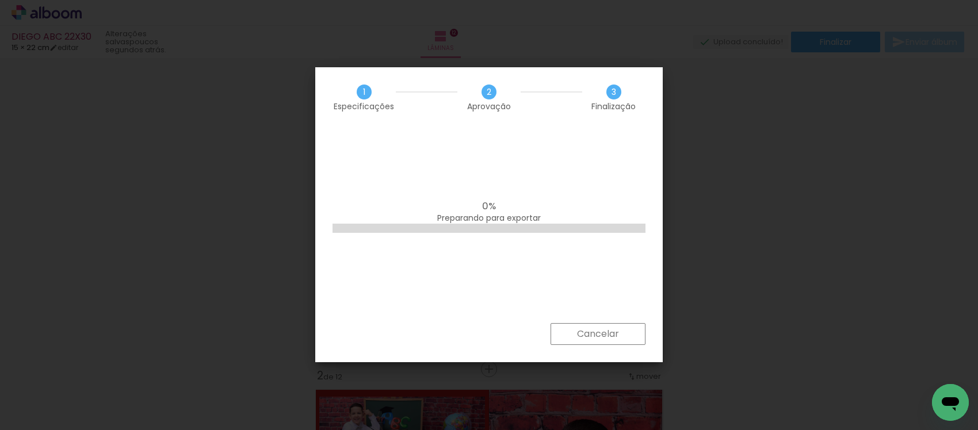
click at [0, 0] on slot "Cancelar" at bounding box center [0, 0] width 0 height 0
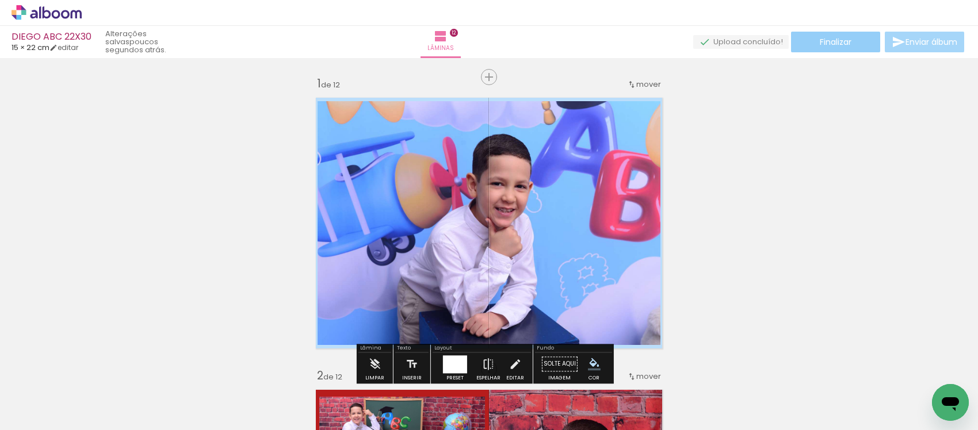
click at [809, 35] on paper-button "Finalizar" at bounding box center [835, 42] width 89 height 21
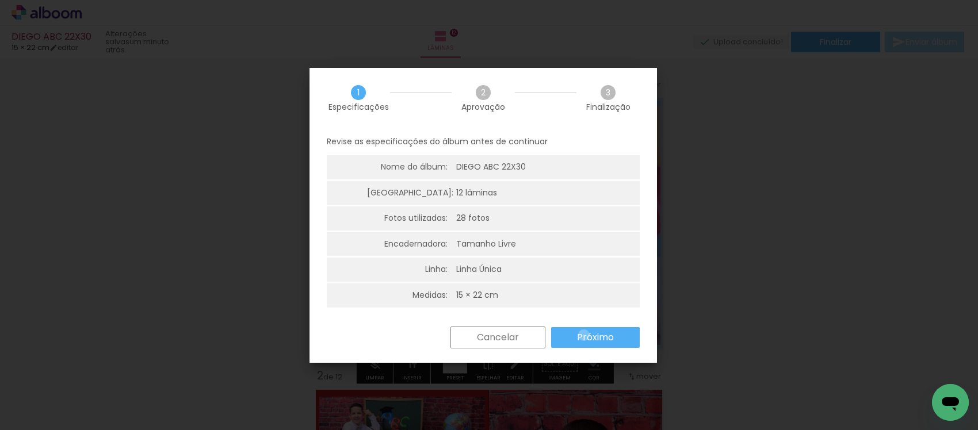
click at [0, 0] on slot "Próximo" at bounding box center [0, 0] width 0 height 0
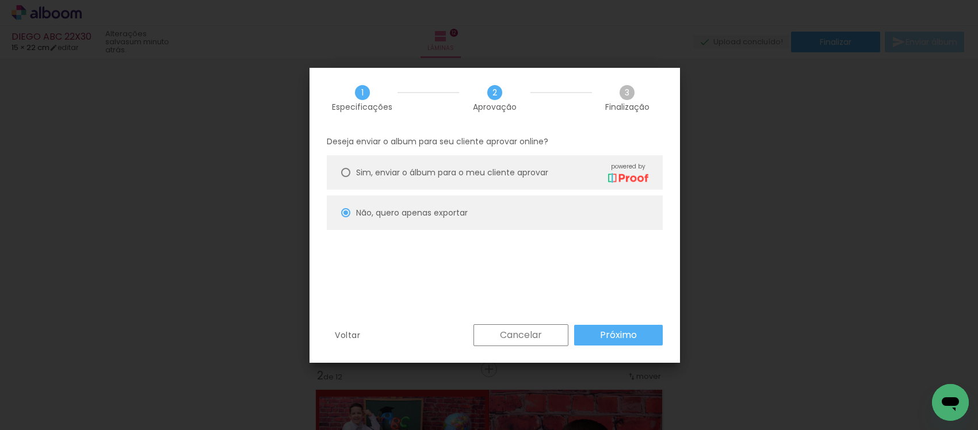
click at [596, 331] on paper-button "Próximo" at bounding box center [618, 335] width 89 height 21
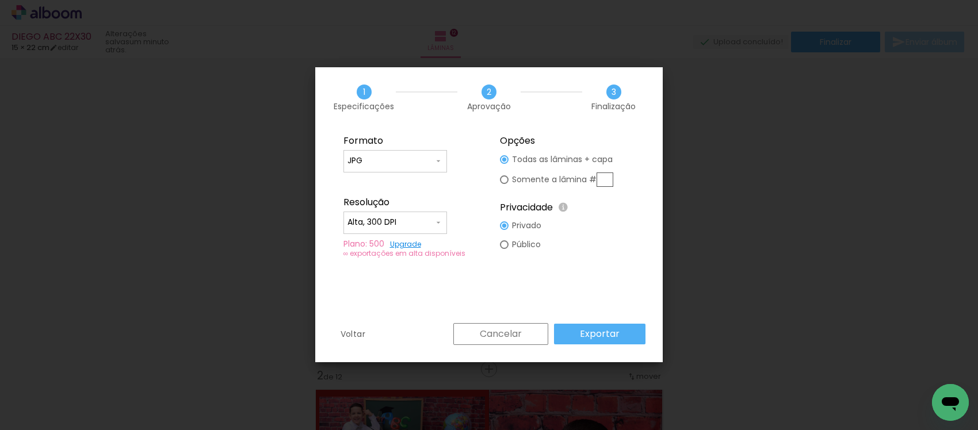
click at [0, 0] on slot "1 Especificações 2 Aprovação 3 Finalização Formato JPG PDF Resolução Alta, 300 …" at bounding box center [0, 0] width 0 height 0
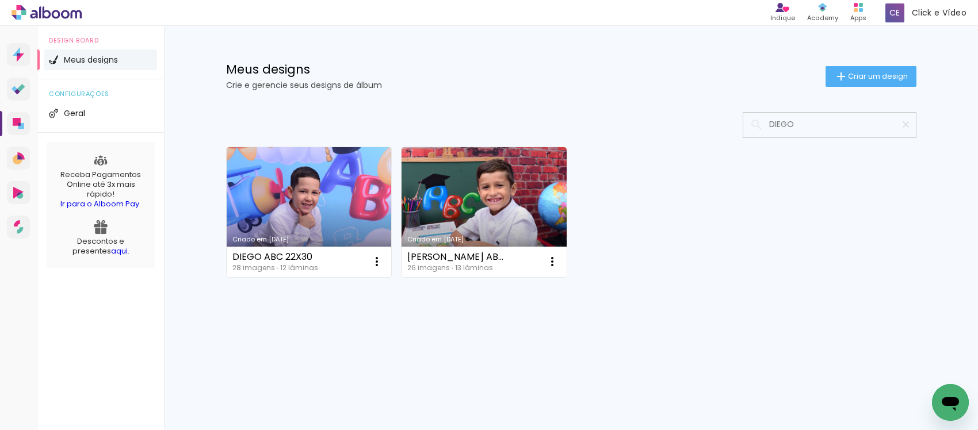
type input "DIEGO"
type paper-input "DIEGO"
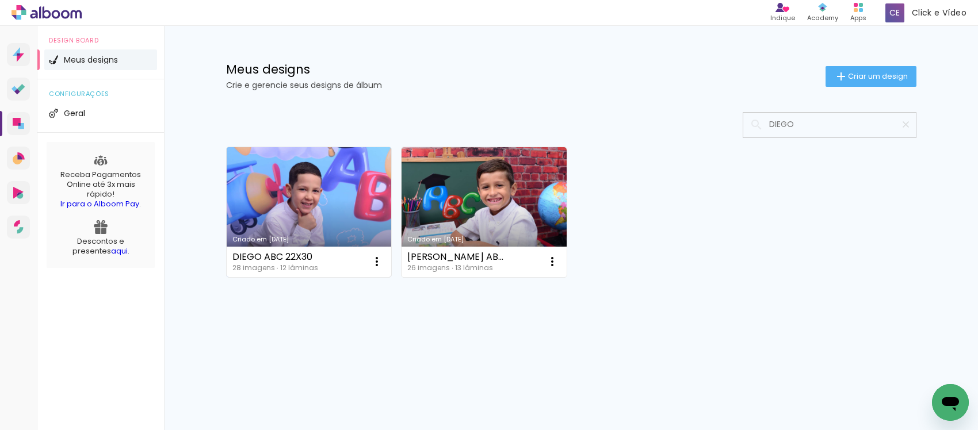
click at [334, 185] on link "Criado em [DATE]" at bounding box center [309, 212] width 165 height 130
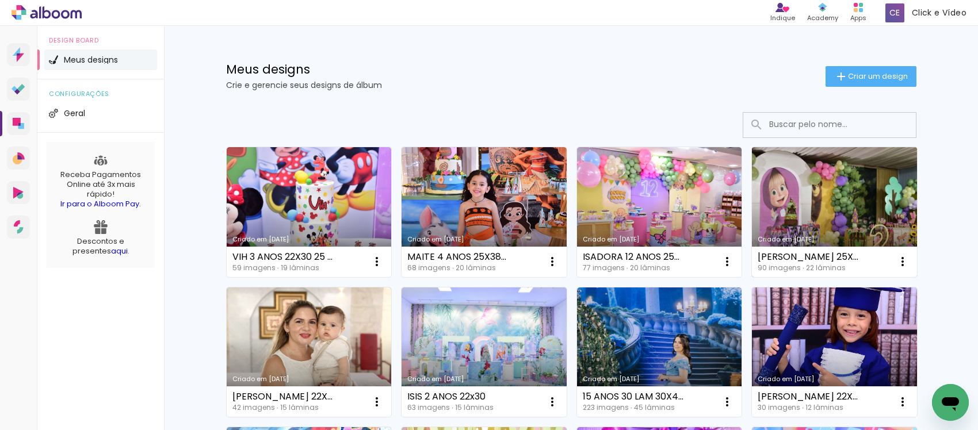
click at [790, 213] on link "Criado em [DATE]" at bounding box center [834, 212] width 165 height 130
